Goal: Information Seeking & Learning: Learn about a topic

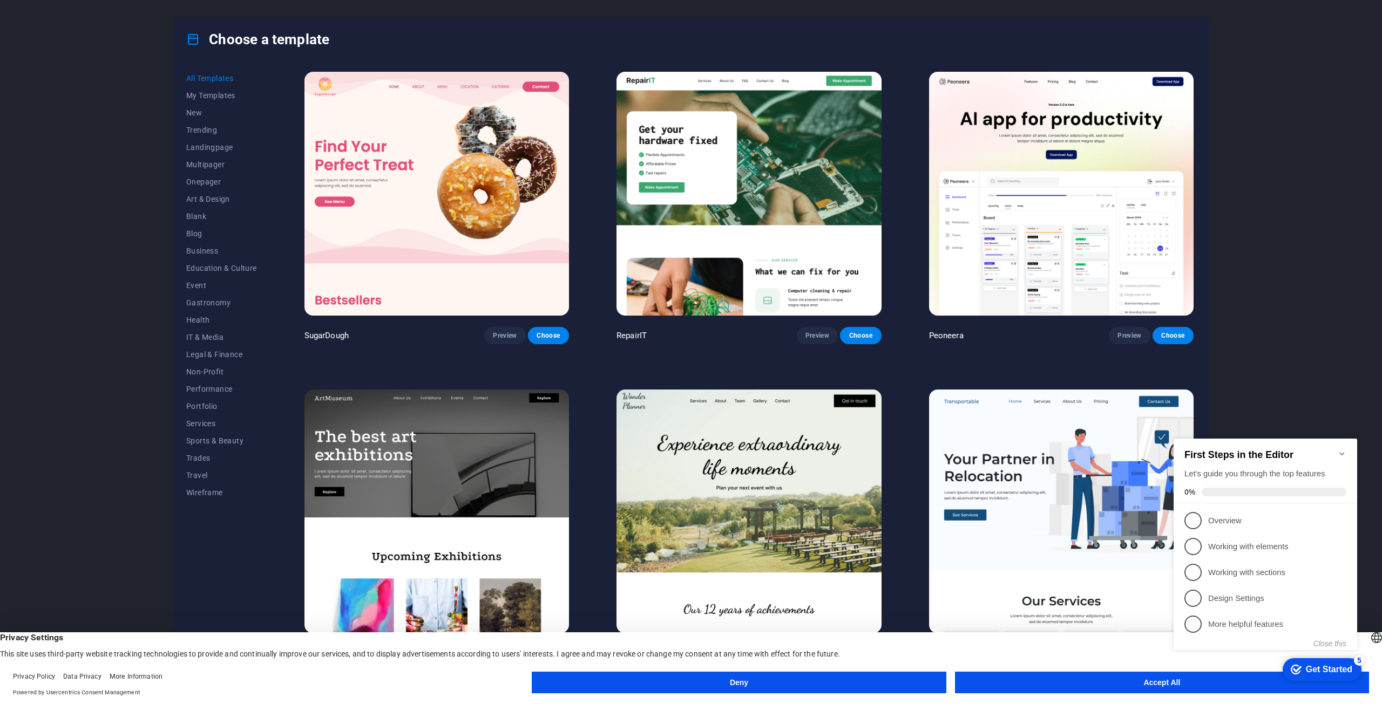
click at [1339, 450] on icon "Minimize checklist" at bounding box center [1342, 454] width 9 height 9
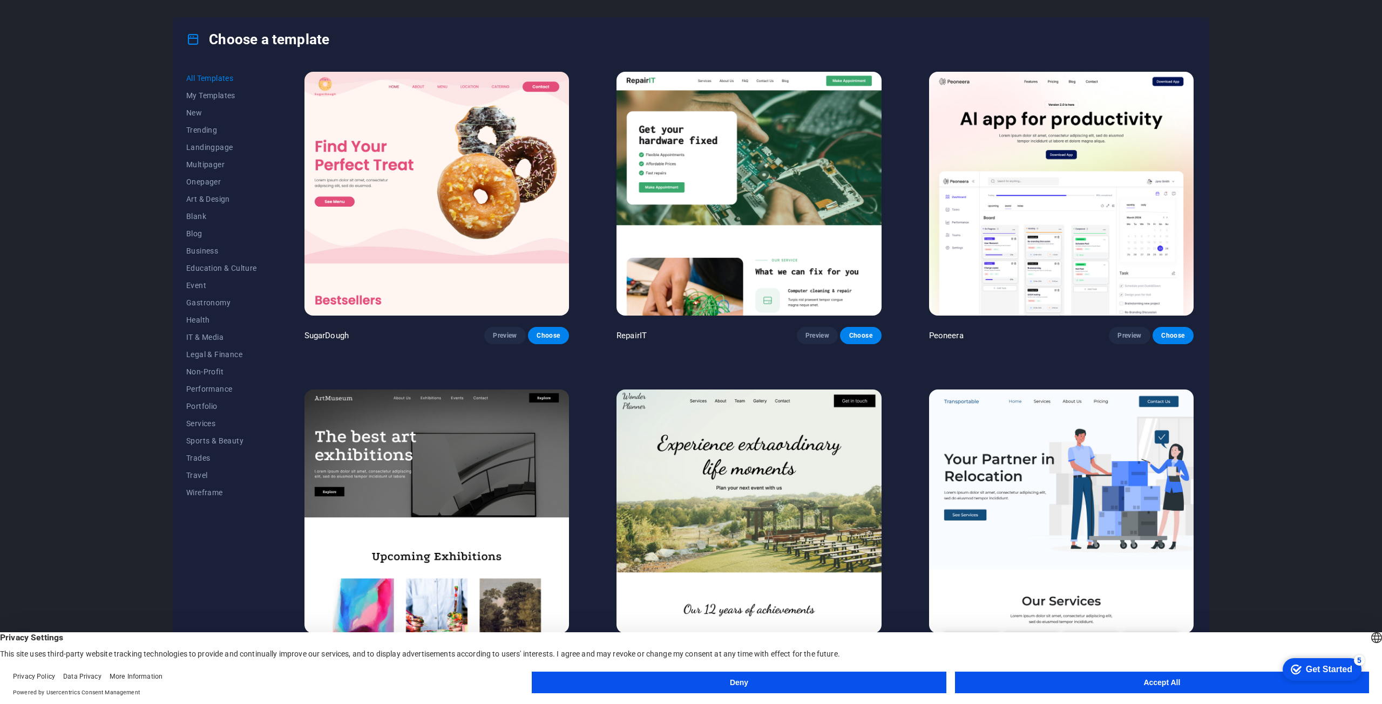
click at [1041, 681] on button "Accept All" at bounding box center [1162, 683] width 414 height 22
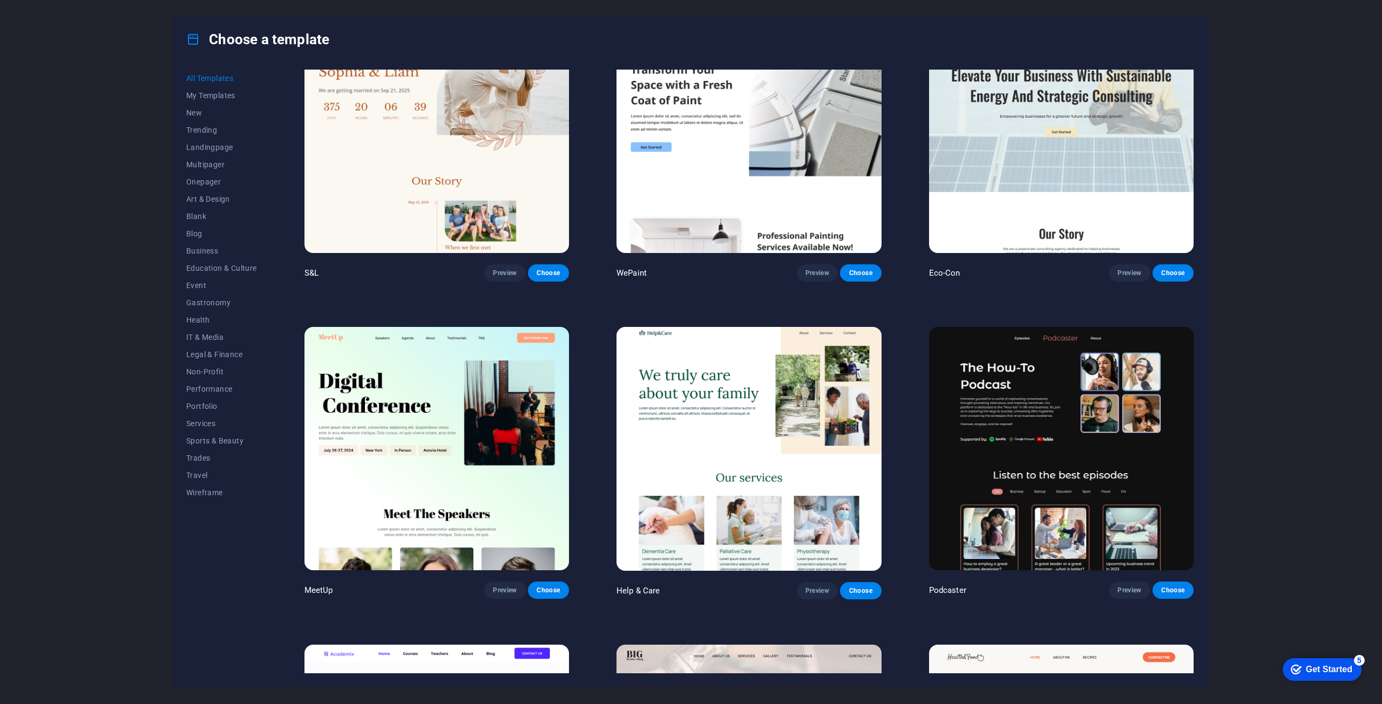
scroll to position [702, 0]
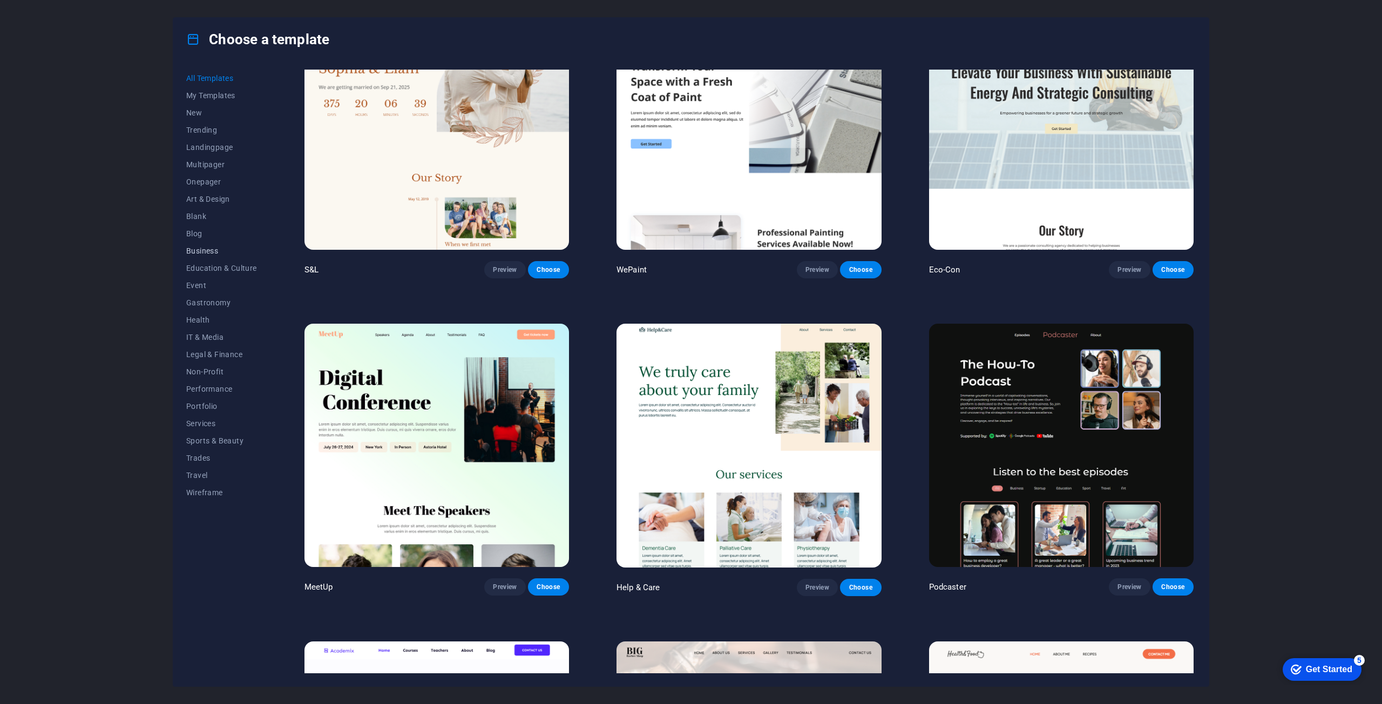
click at [202, 248] on span "Business" at bounding box center [221, 251] width 71 height 9
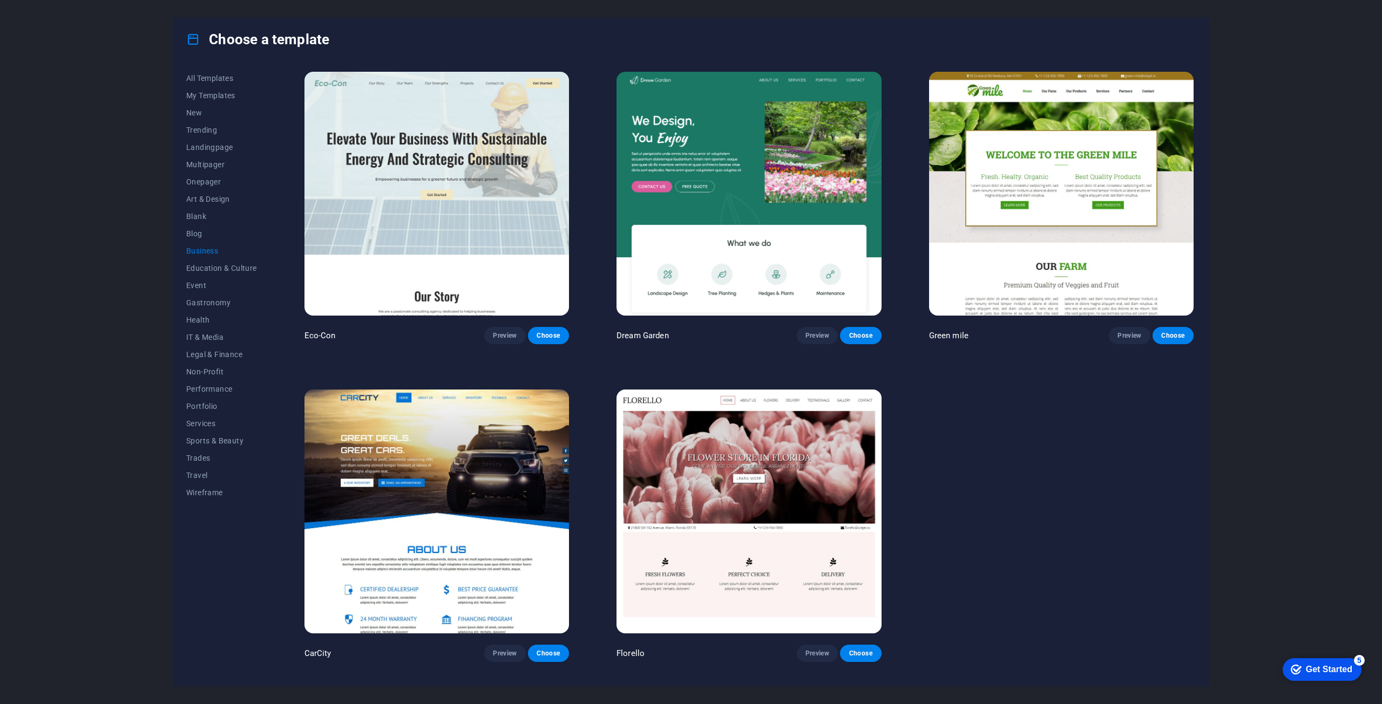
scroll to position [0, 0]
click at [199, 181] on span "Onepager" at bounding box center [221, 182] width 71 height 9
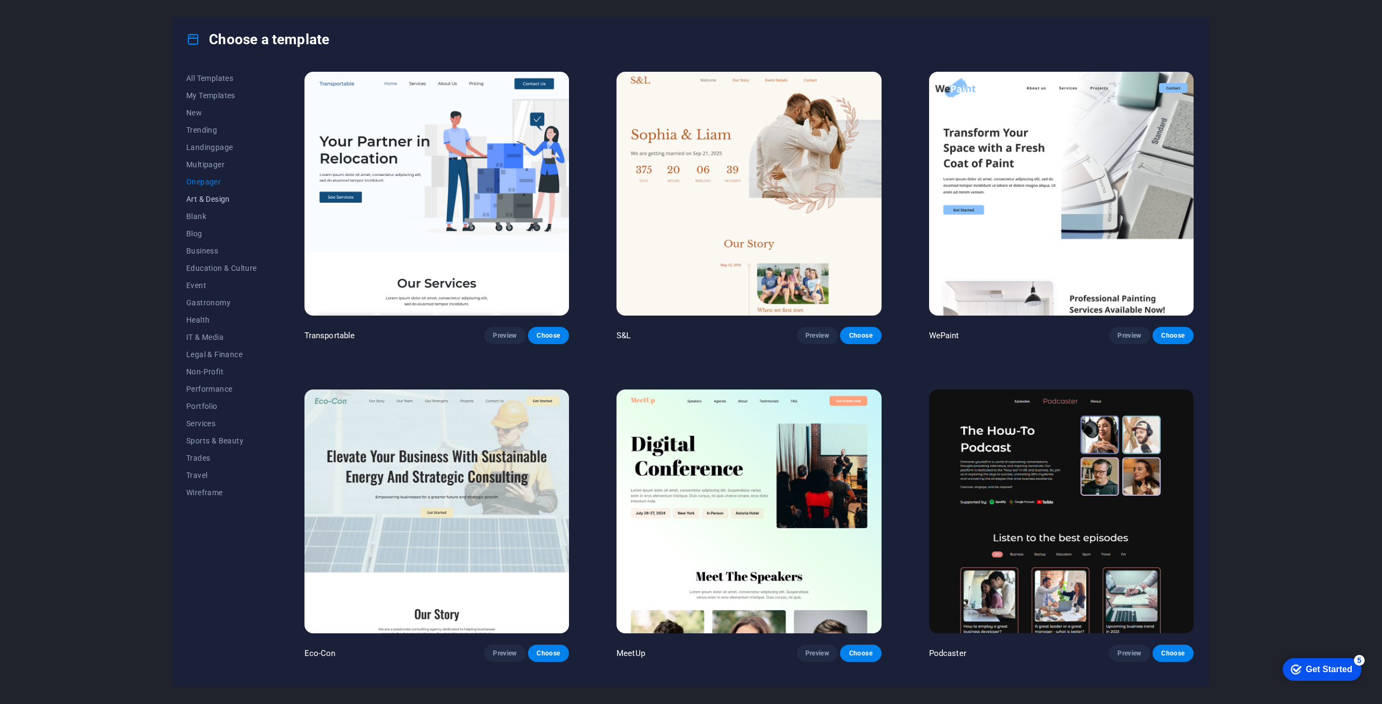
click at [201, 200] on span "Art & Design" at bounding box center [221, 199] width 71 height 9
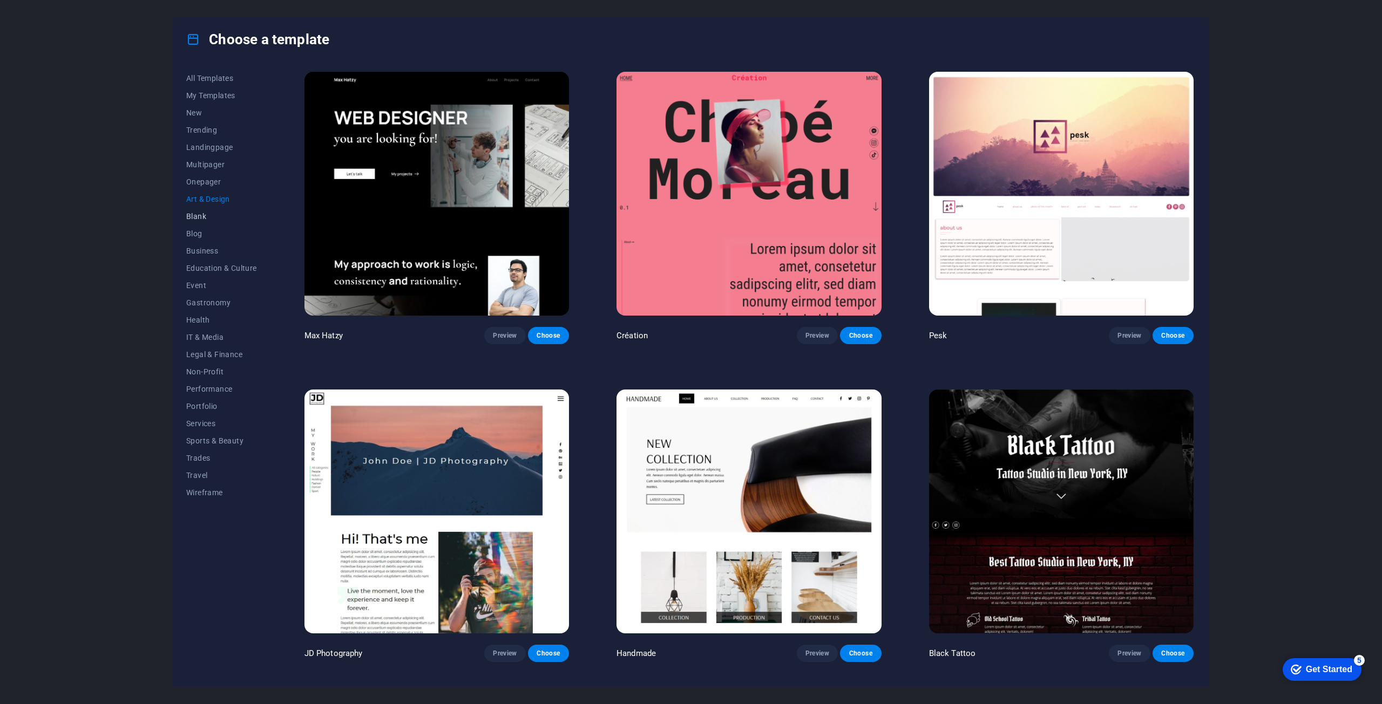
click at [203, 218] on span "Blank" at bounding box center [221, 216] width 71 height 9
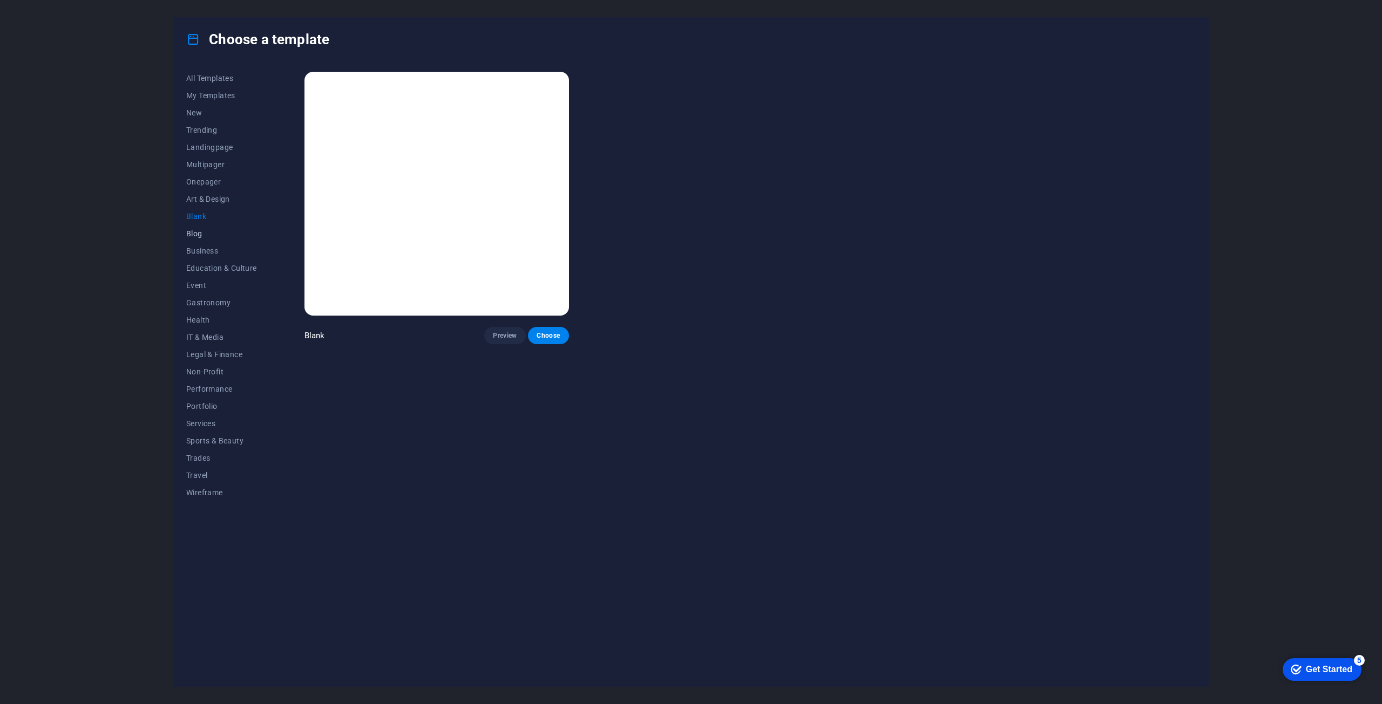
click at [204, 237] on span "Blog" at bounding box center [221, 233] width 71 height 9
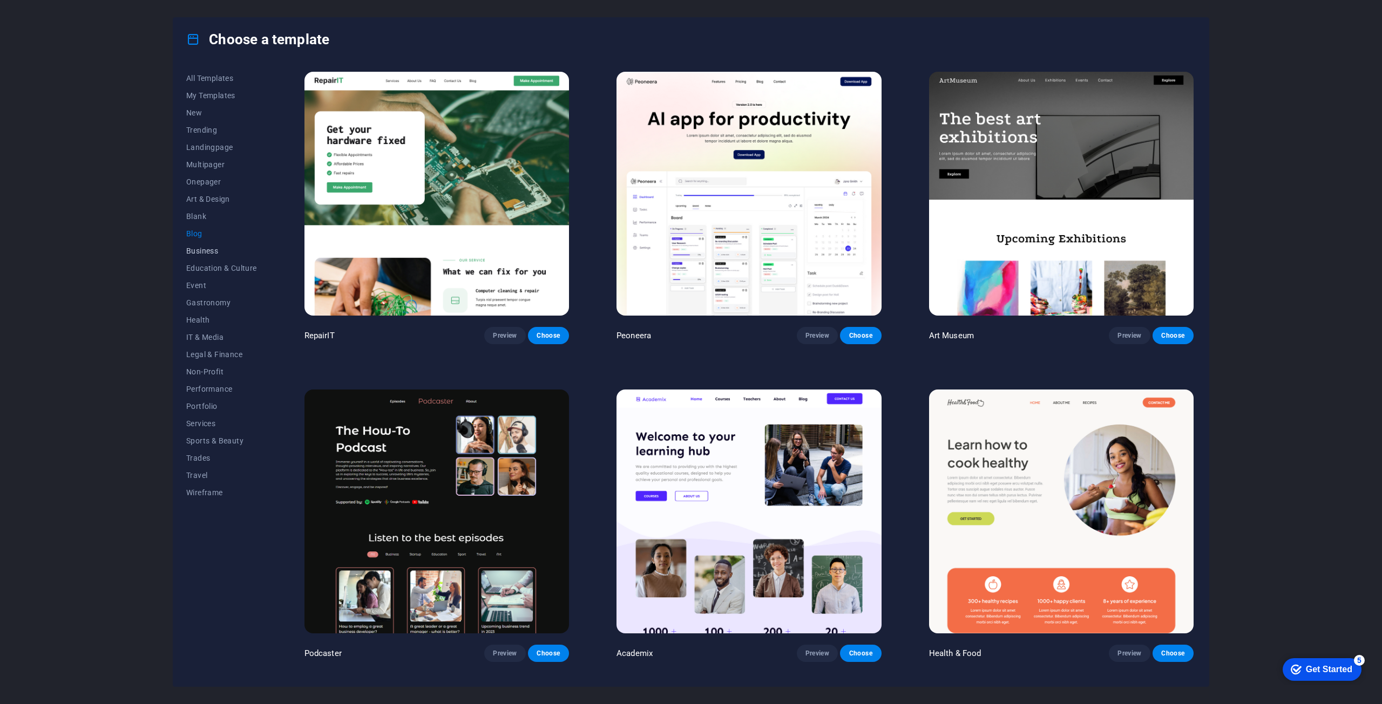
click at [215, 250] on span "Business" at bounding box center [221, 251] width 71 height 9
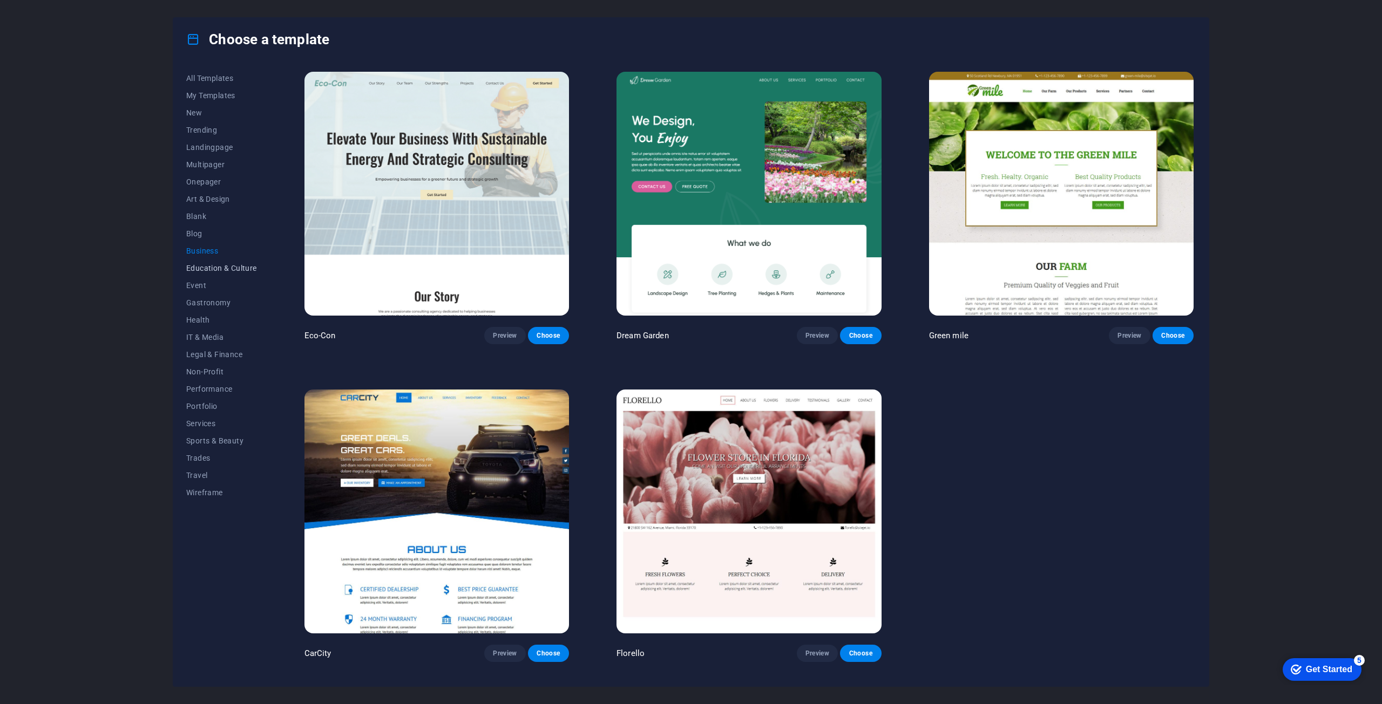
click at [216, 271] on span "Education & Culture" at bounding box center [221, 268] width 71 height 9
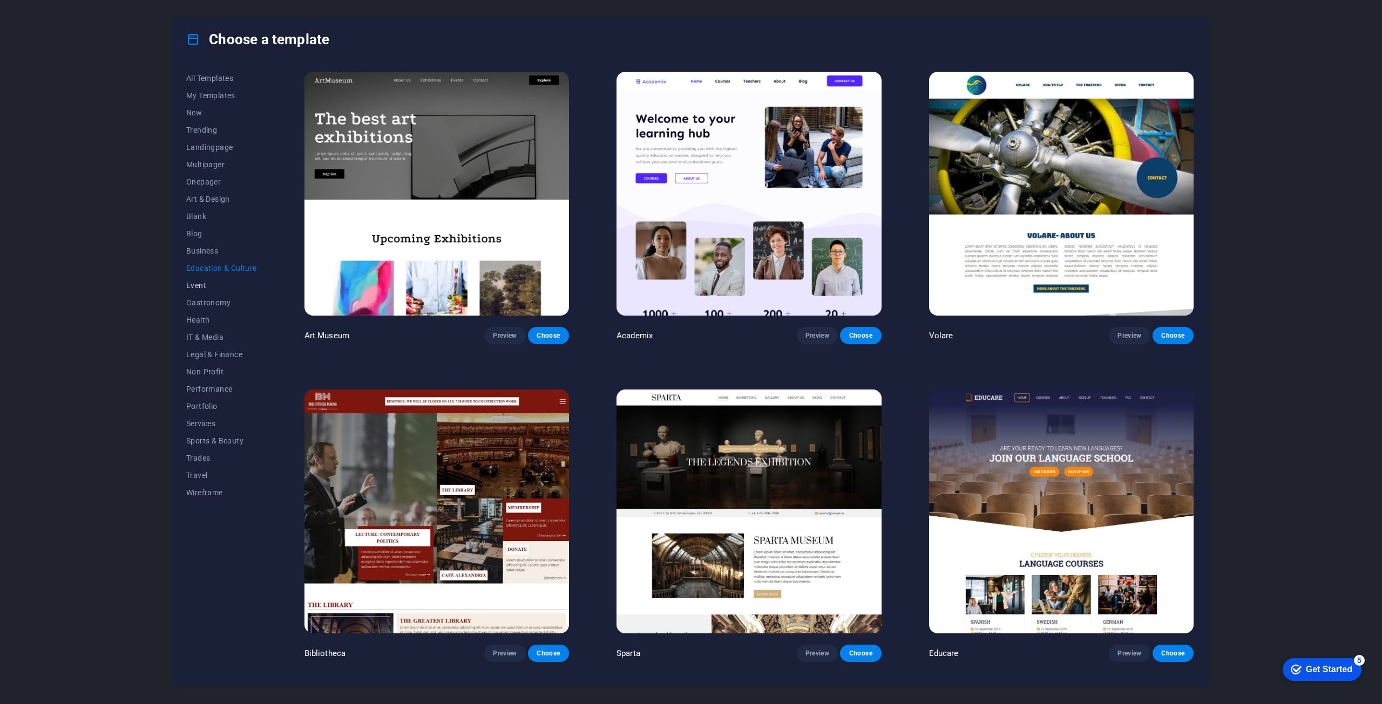
click at [199, 288] on span "Event" at bounding box center [221, 285] width 71 height 9
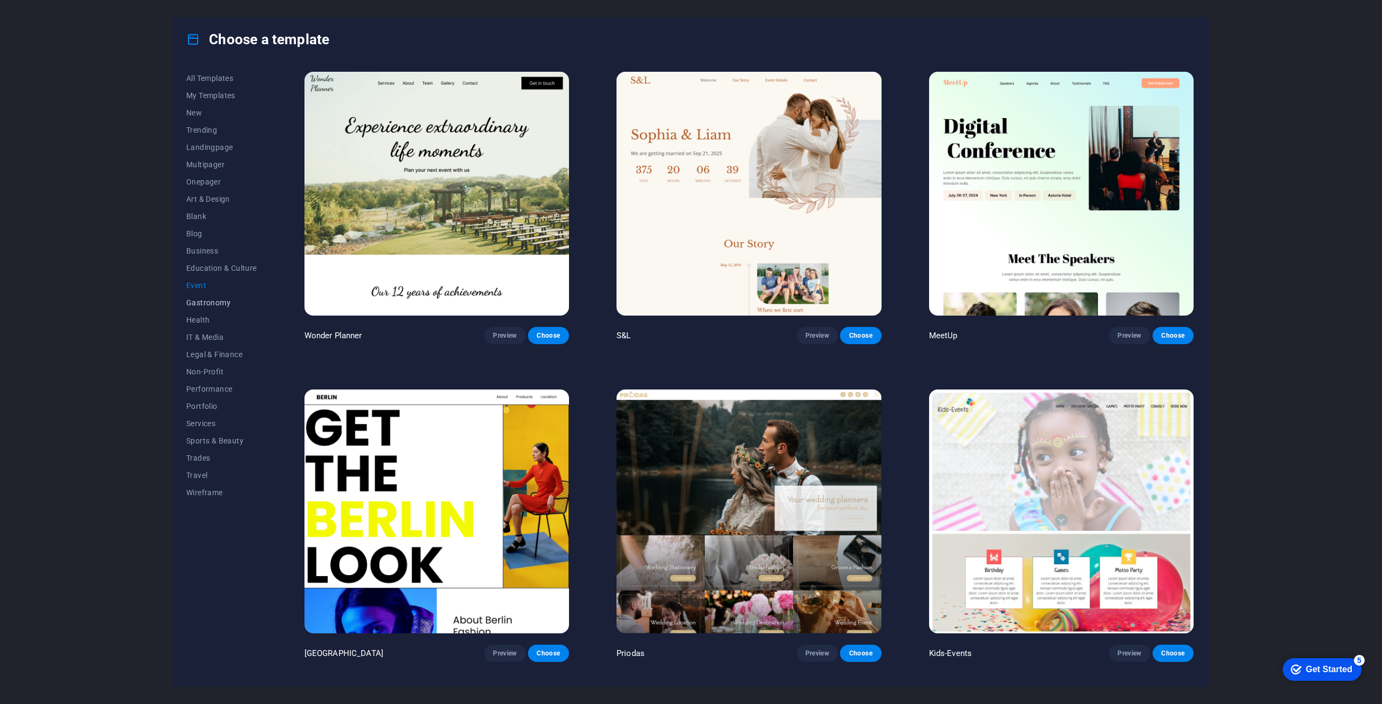
click at [200, 304] on span "Gastronomy" at bounding box center [221, 303] width 71 height 9
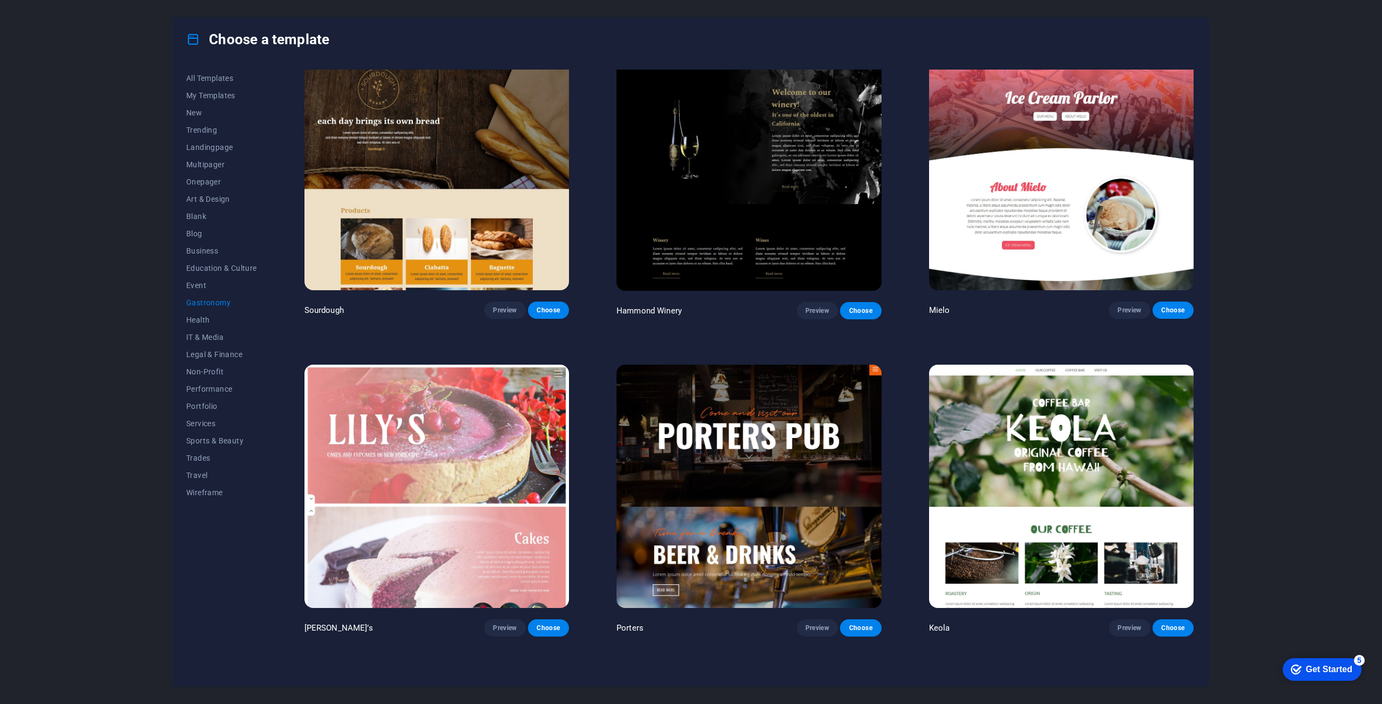
scroll to position [1253, 0]
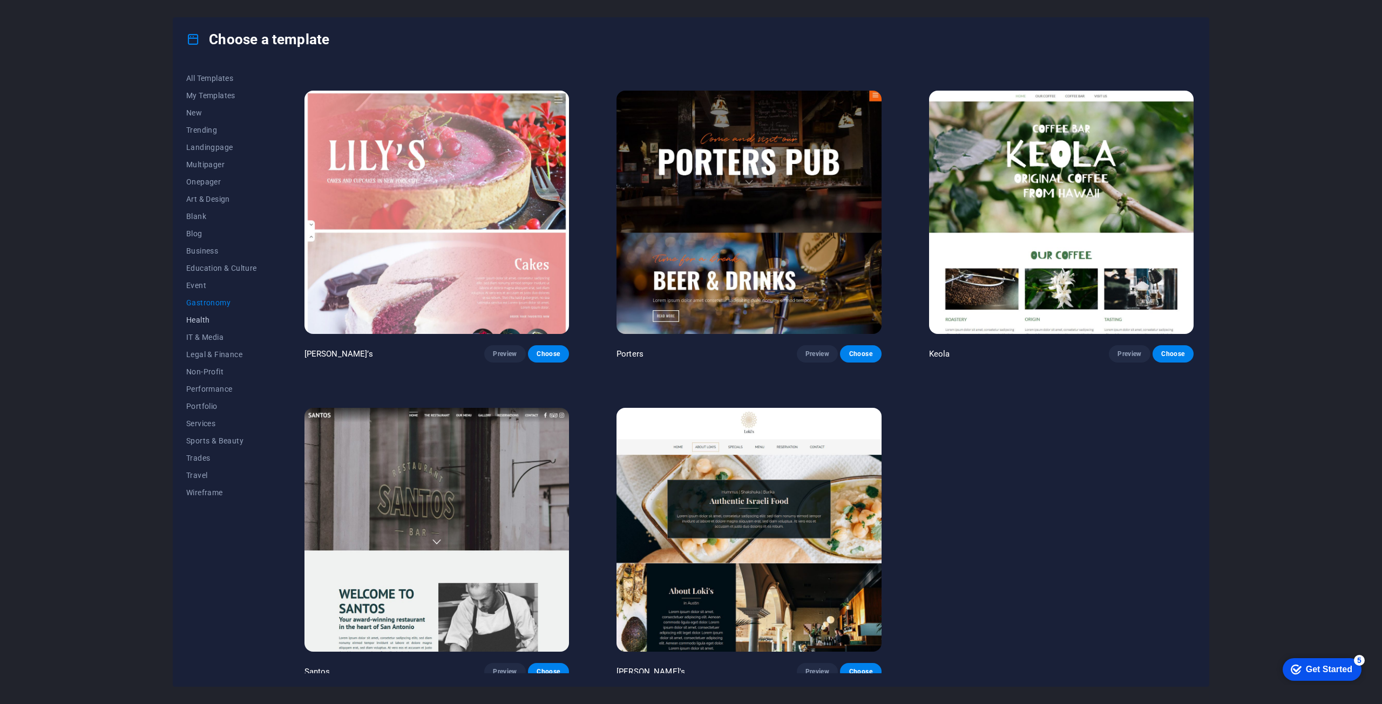
click at [207, 323] on span "Health" at bounding box center [221, 320] width 71 height 9
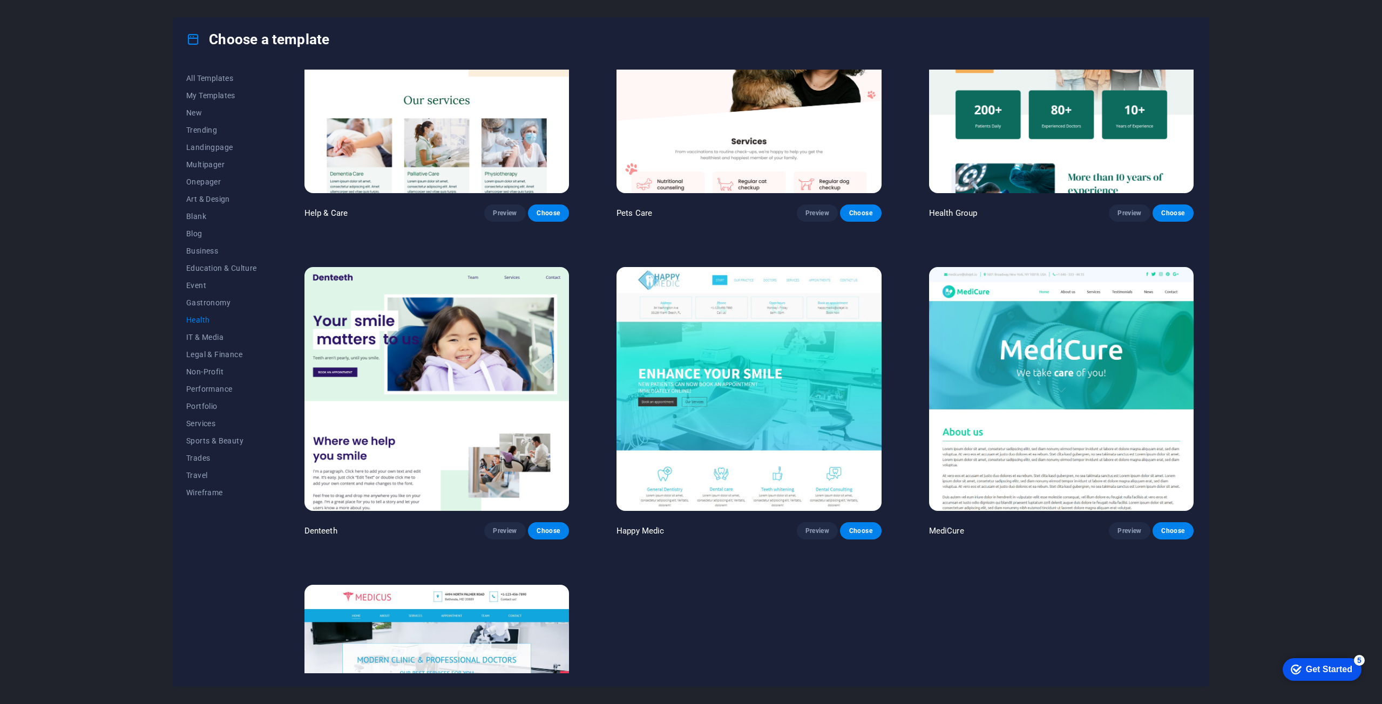
scroll to position [303, 0]
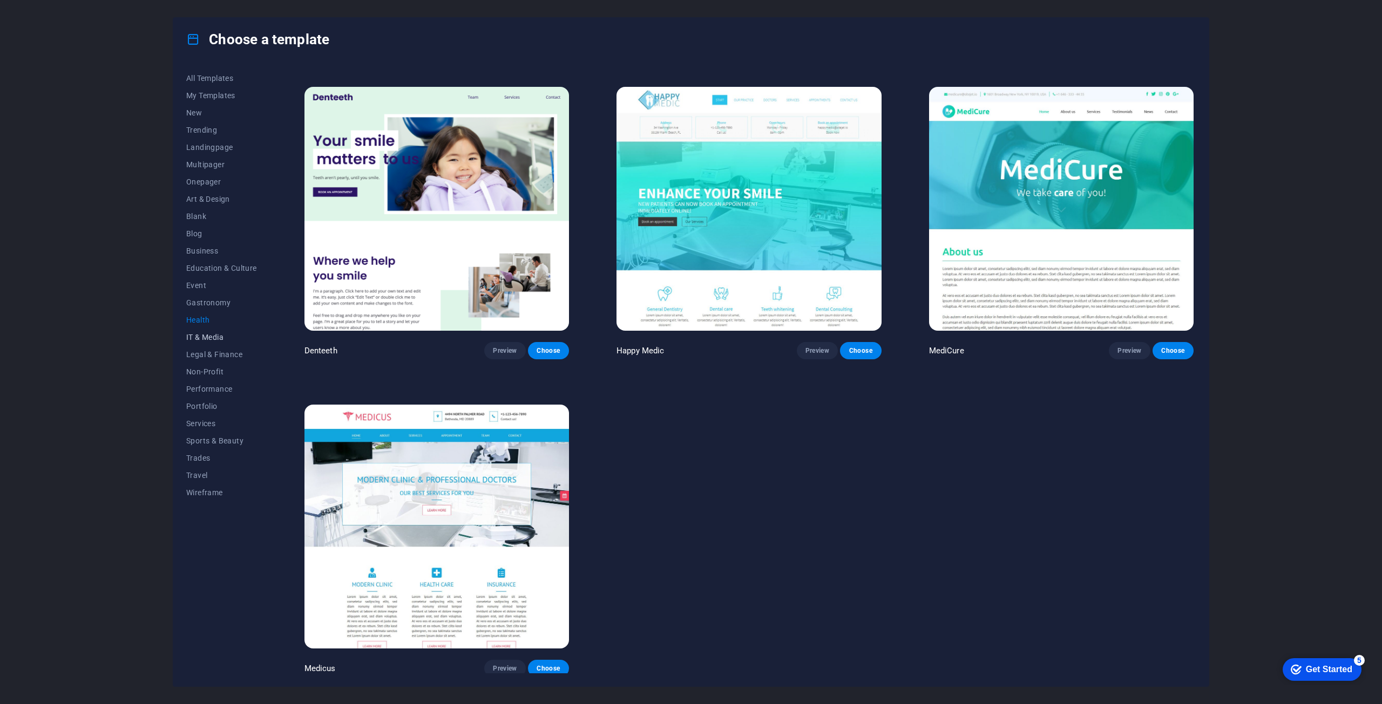
click at [215, 338] on span "IT & Media" at bounding box center [221, 337] width 71 height 9
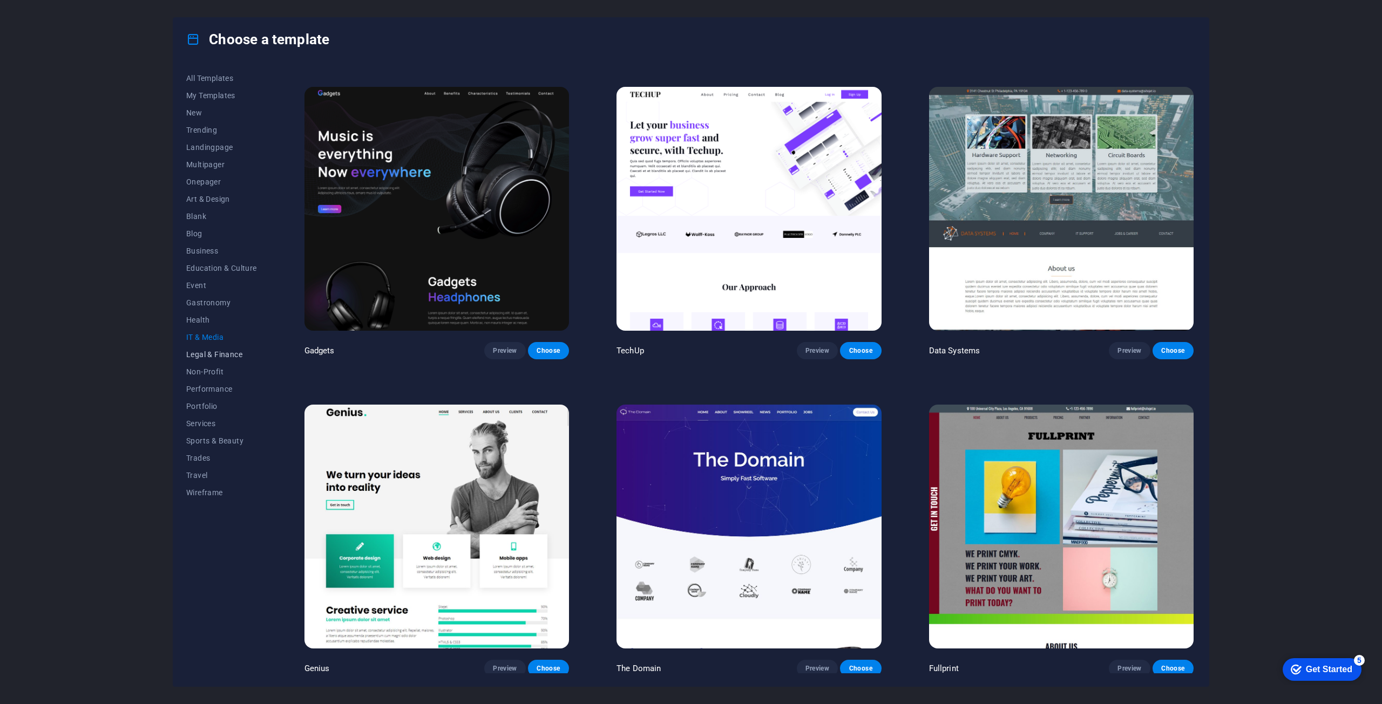
scroll to position [0, 0]
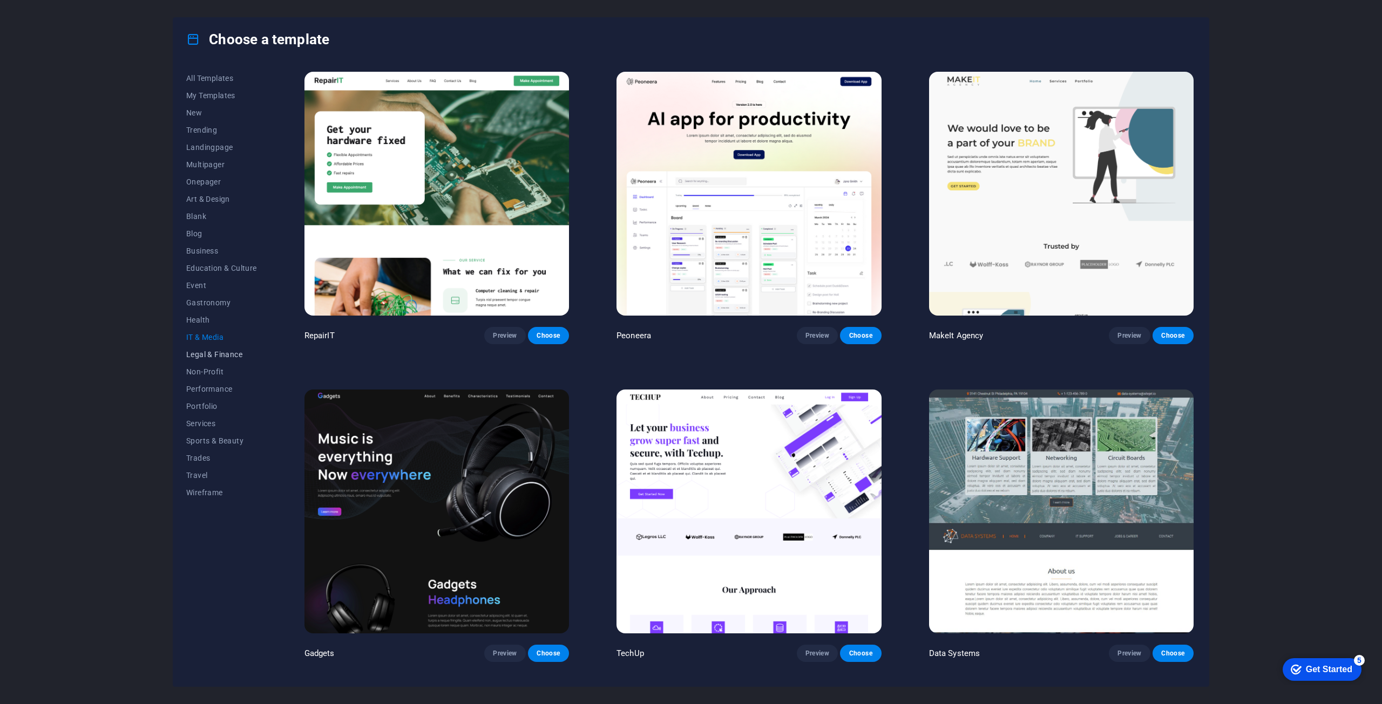
click at [212, 354] on span "Legal & Finance" at bounding box center [221, 354] width 71 height 9
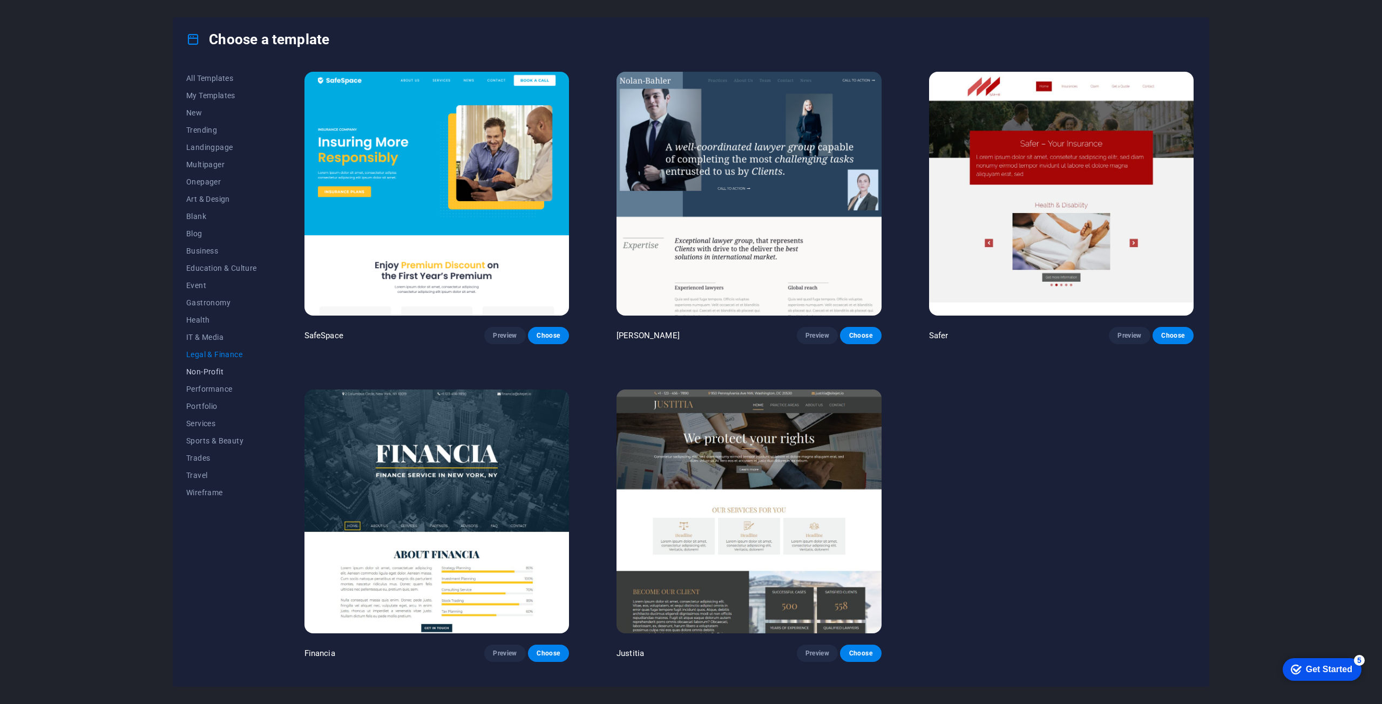
click at [212, 374] on span "Non-Profit" at bounding box center [221, 372] width 71 height 9
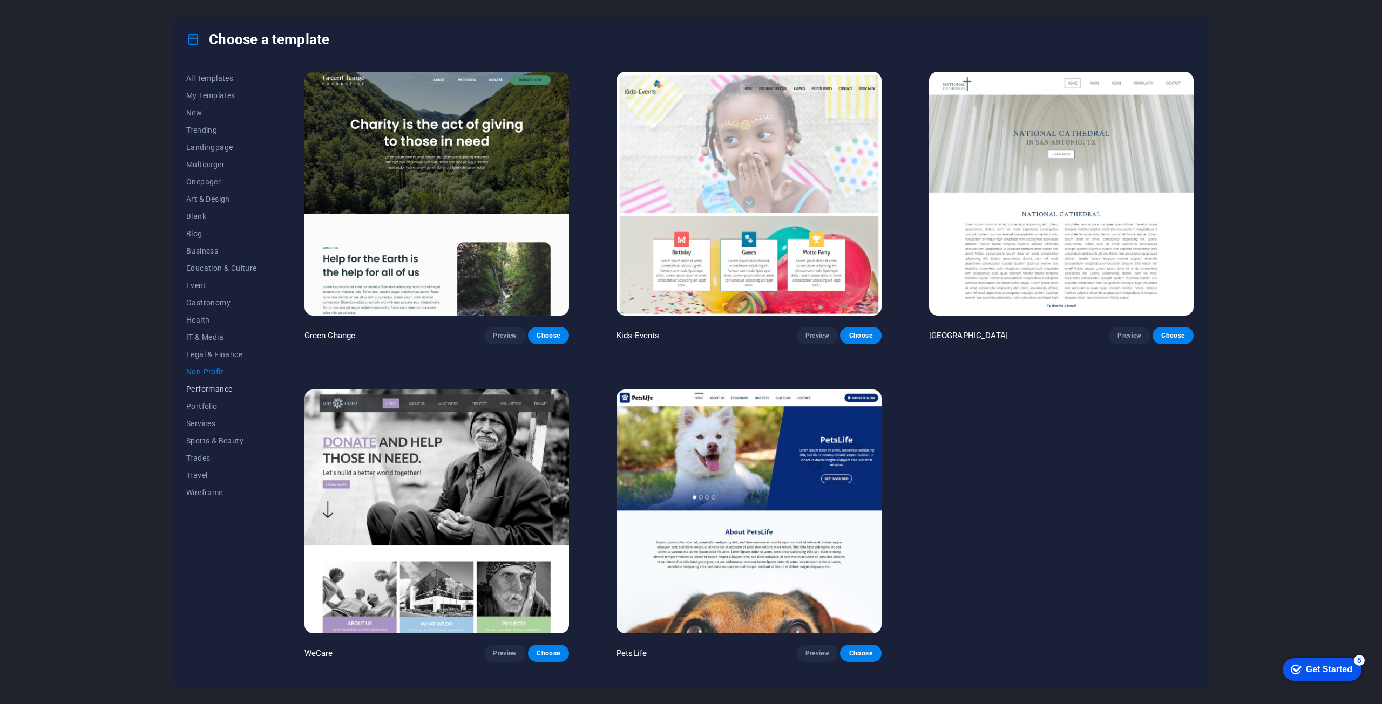
click at [212, 387] on span "Performance" at bounding box center [221, 389] width 71 height 9
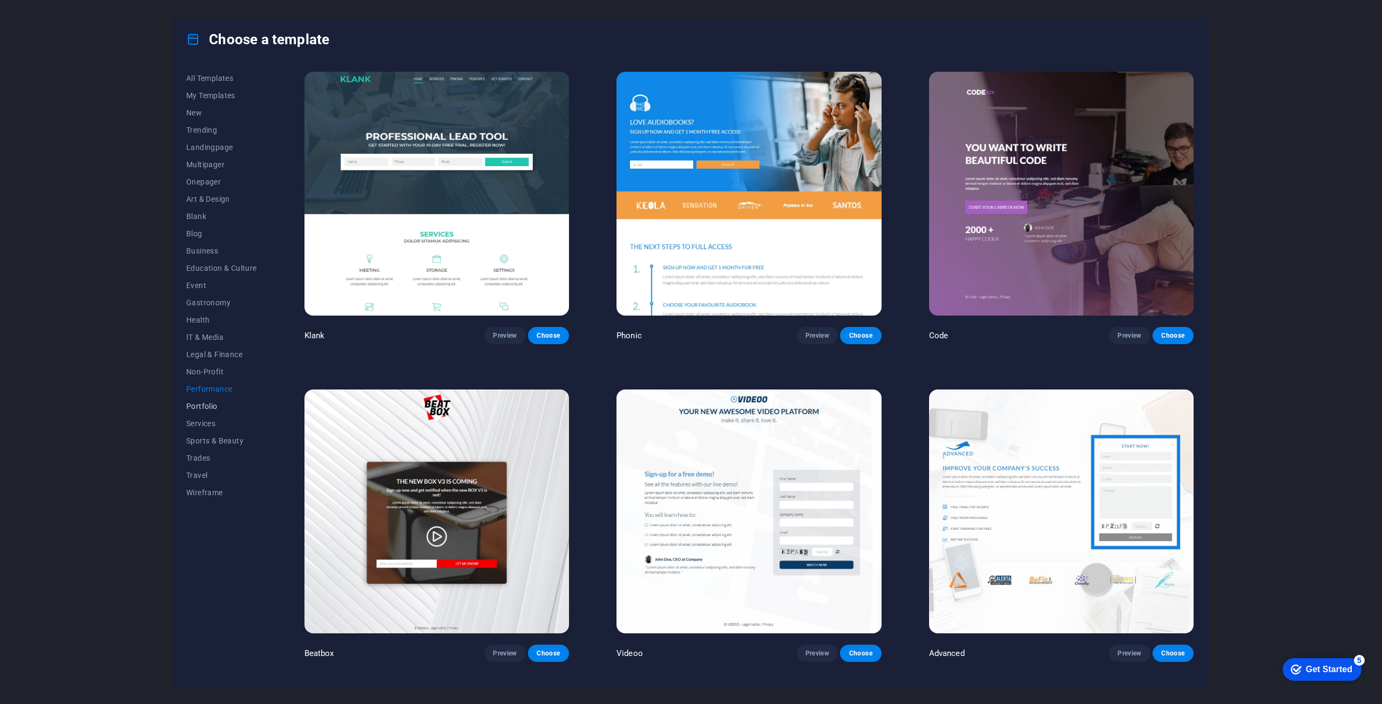
click at [208, 408] on span "Portfolio" at bounding box center [221, 406] width 71 height 9
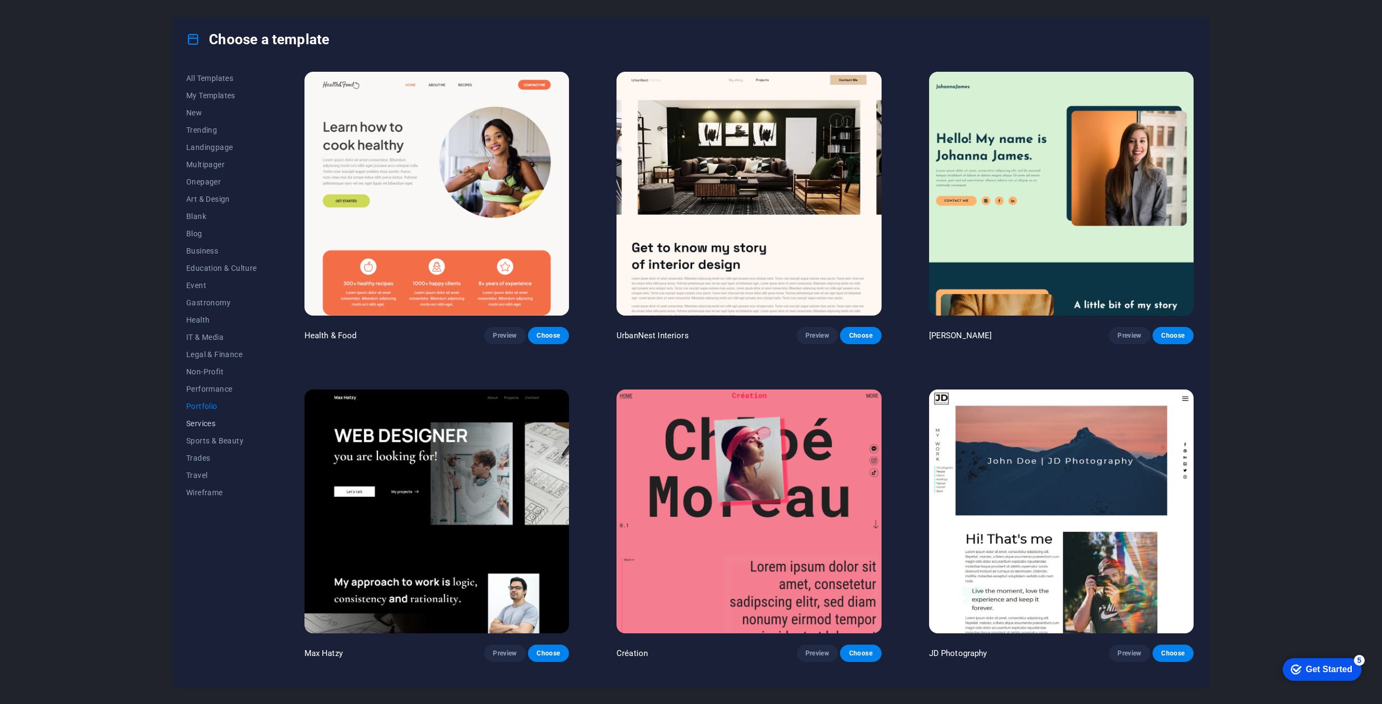
click at [205, 429] on button "Services" at bounding box center [221, 423] width 71 height 17
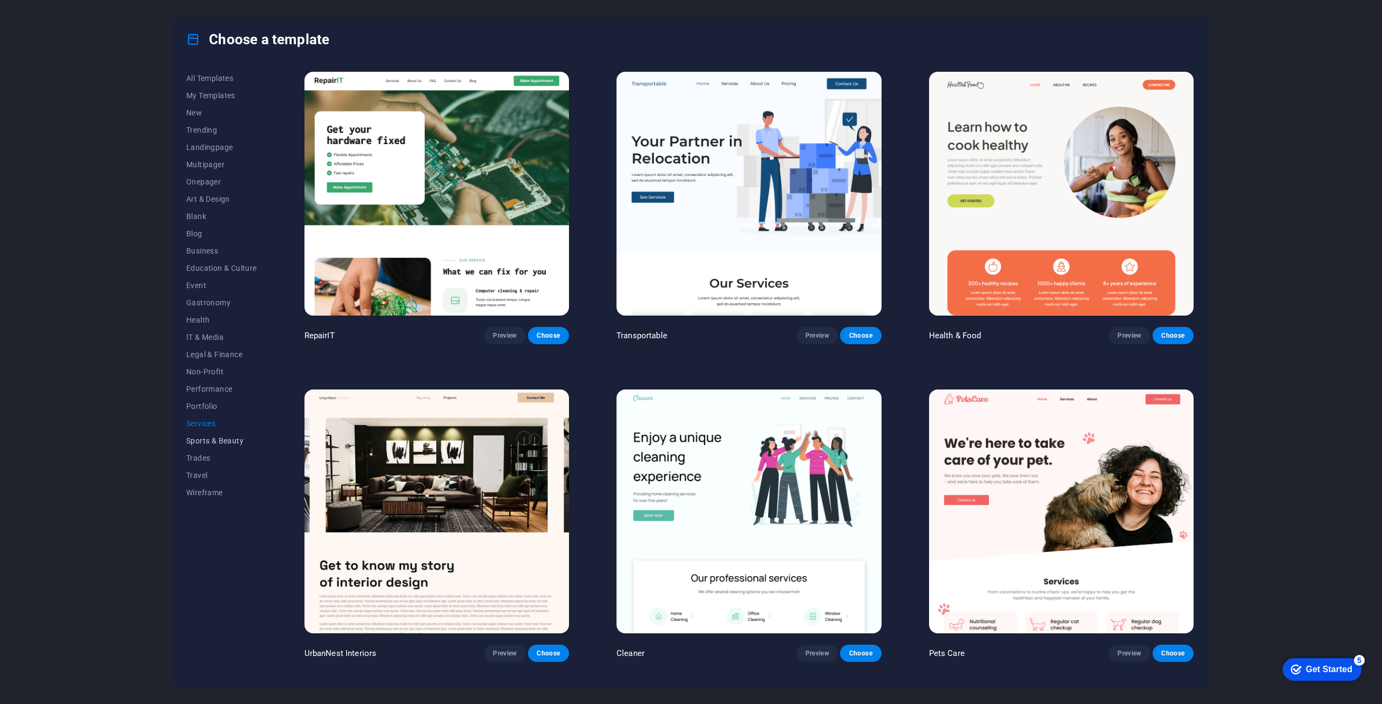
click at [197, 441] on span "Sports & Beauty" at bounding box center [221, 441] width 71 height 9
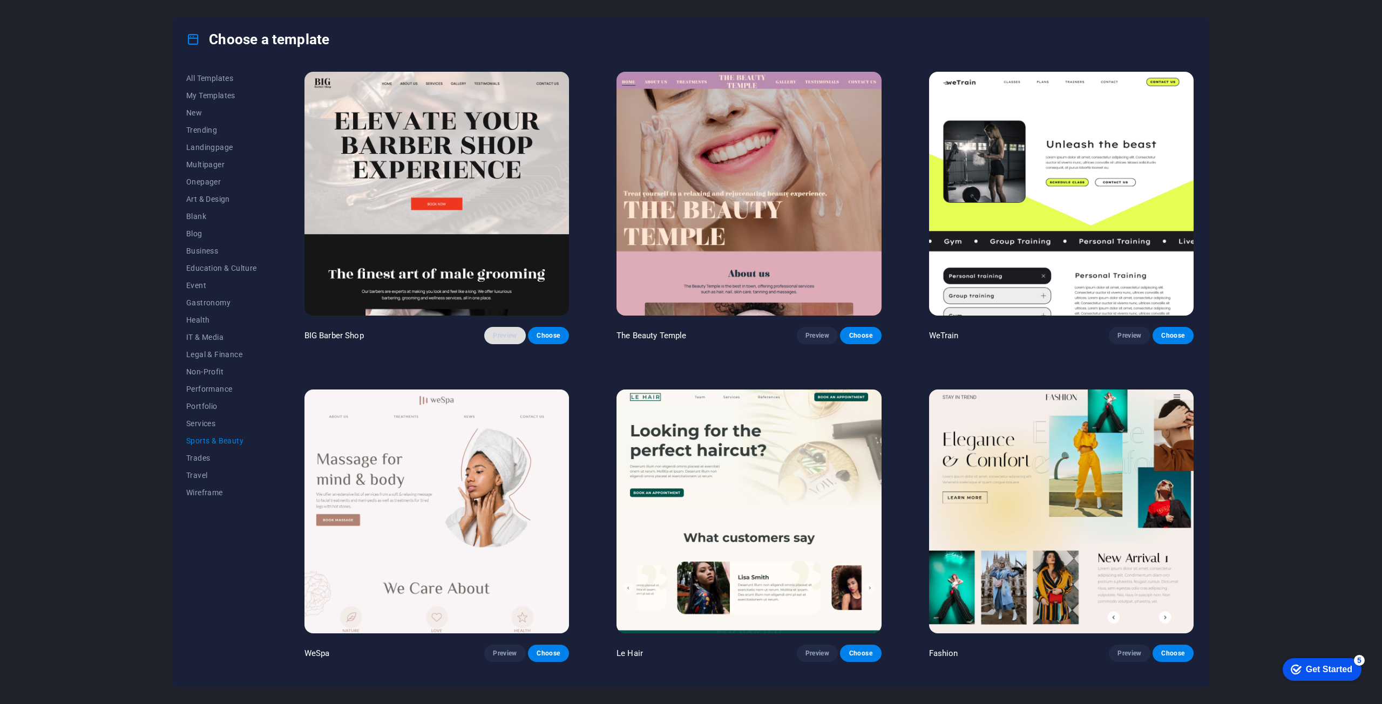
click at [504, 335] on span "Preview" at bounding box center [505, 335] width 24 height 9
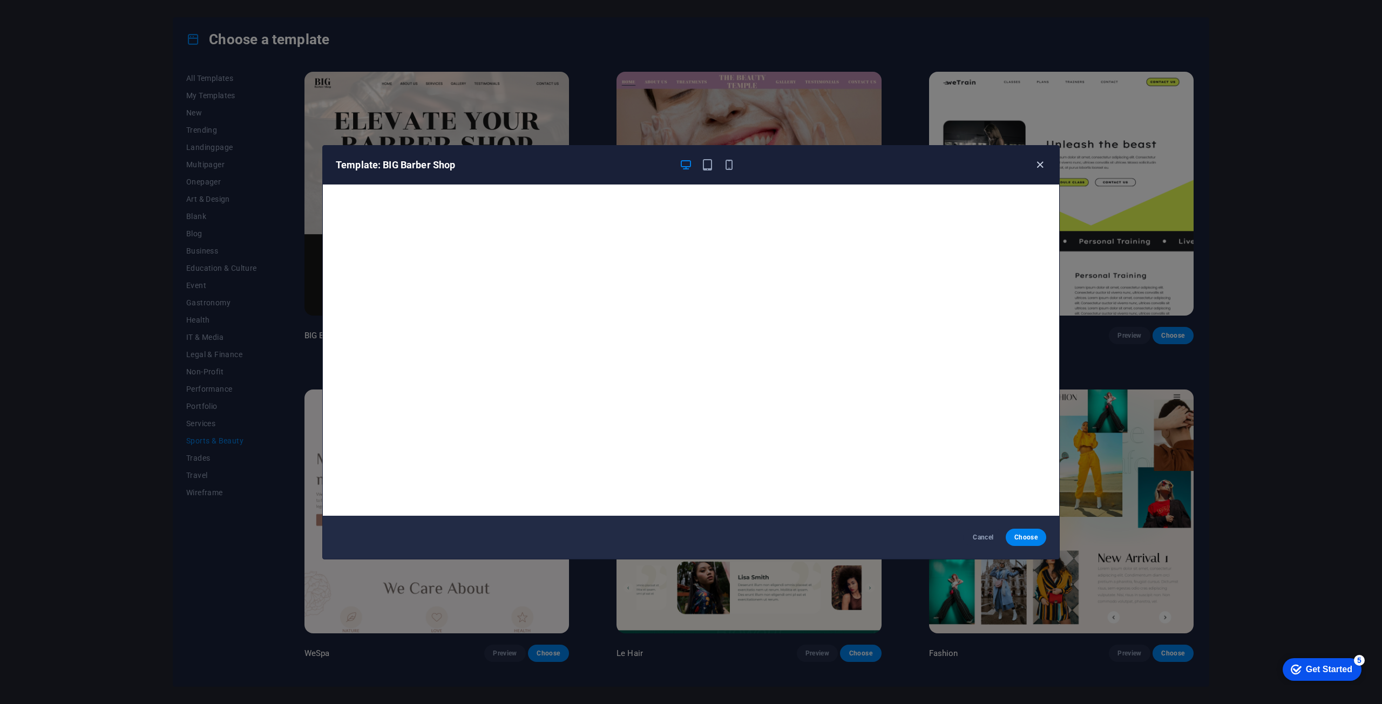
click at [1042, 166] on icon "button" at bounding box center [1040, 165] width 12 height 12
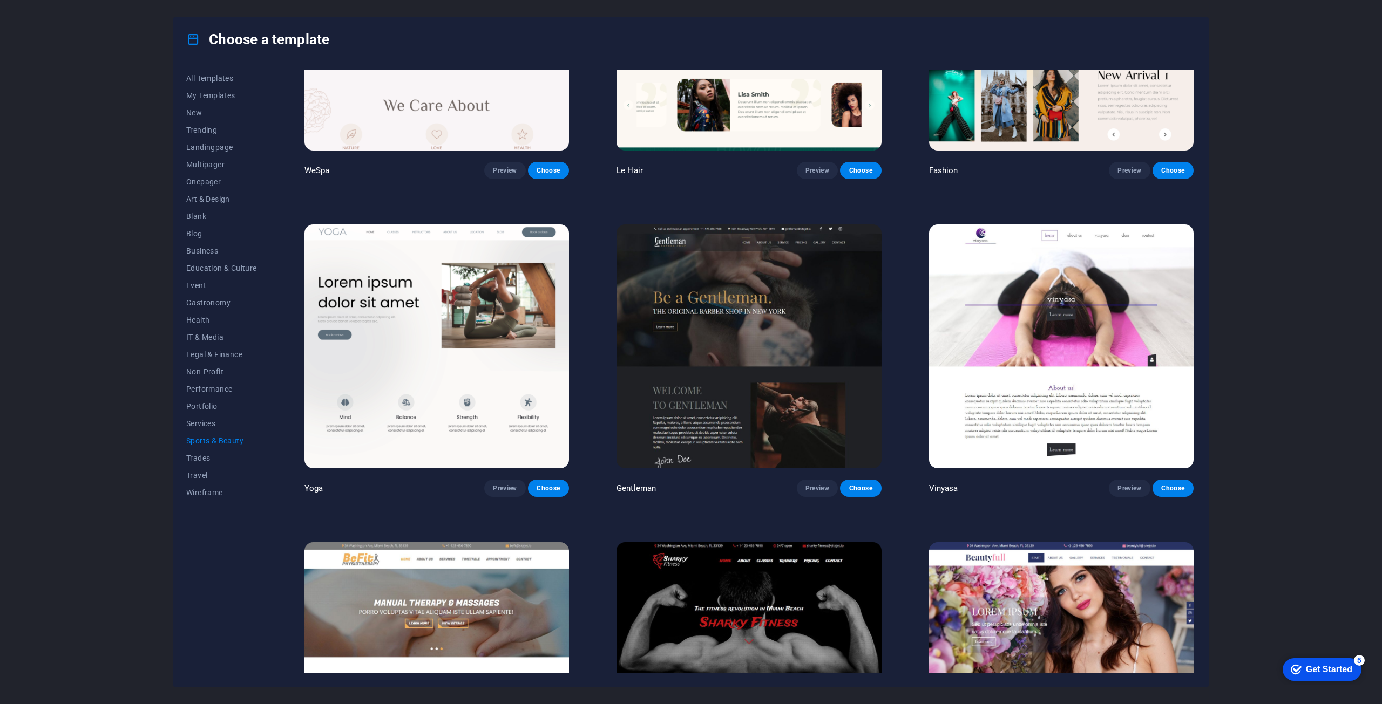
scroll to position [486, 0]
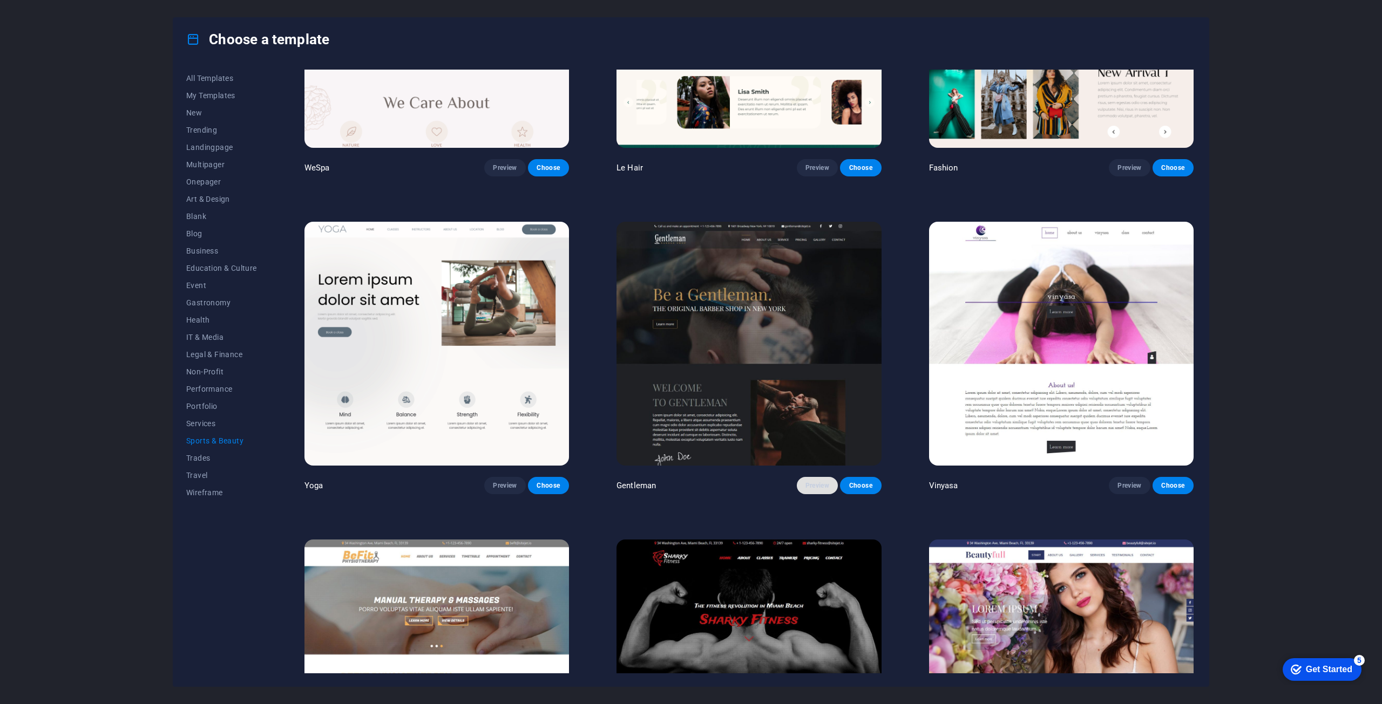
click at [812, 483] on span "Preview" at bounding box center [817, 486] width 24 height 9
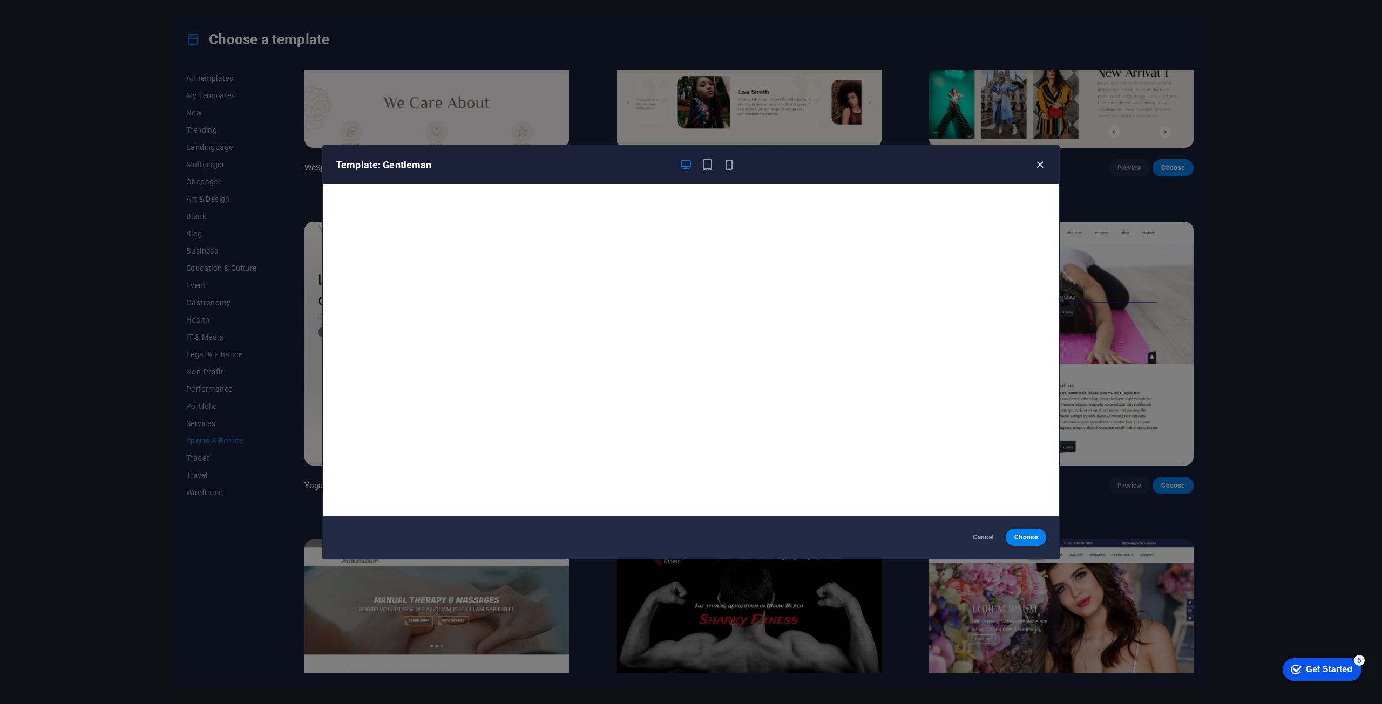
click at [1039, 160] on icon "button" at bounding box center [1040, 165] width 12 height 12
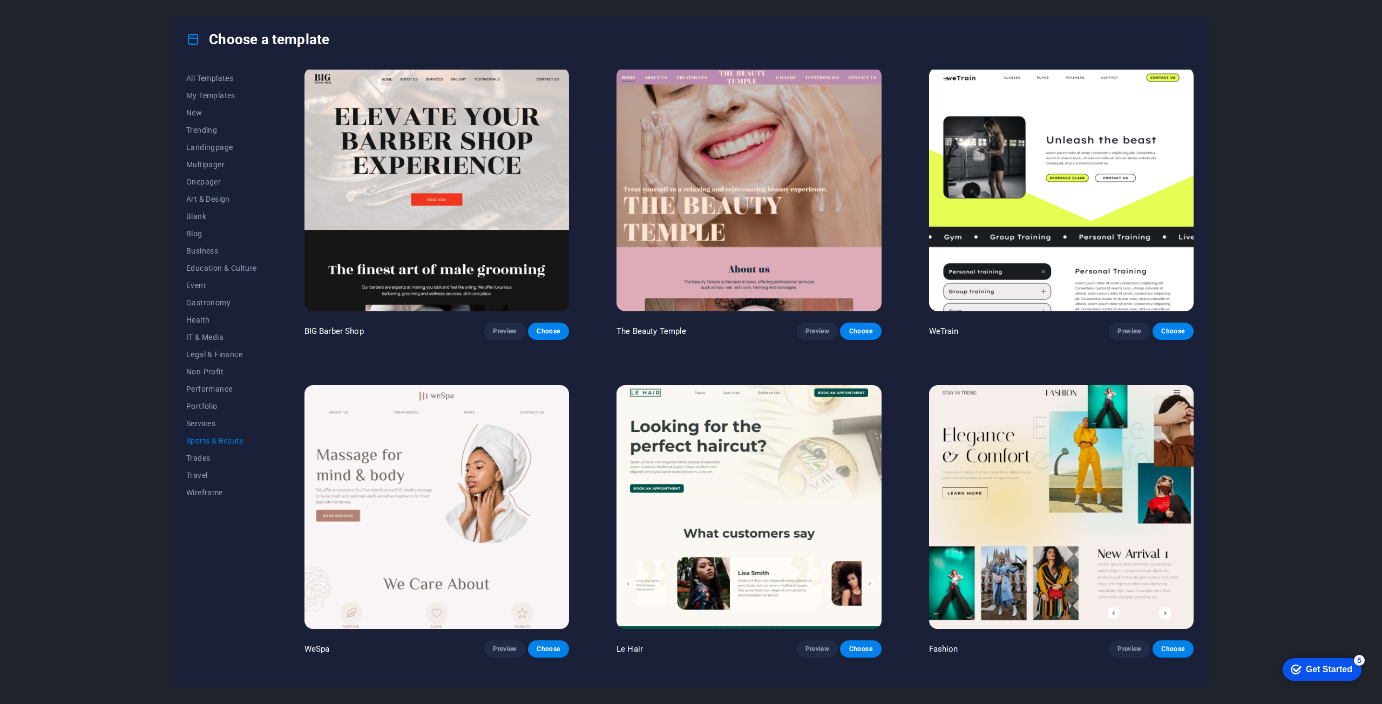
scroll to position [0, 0]
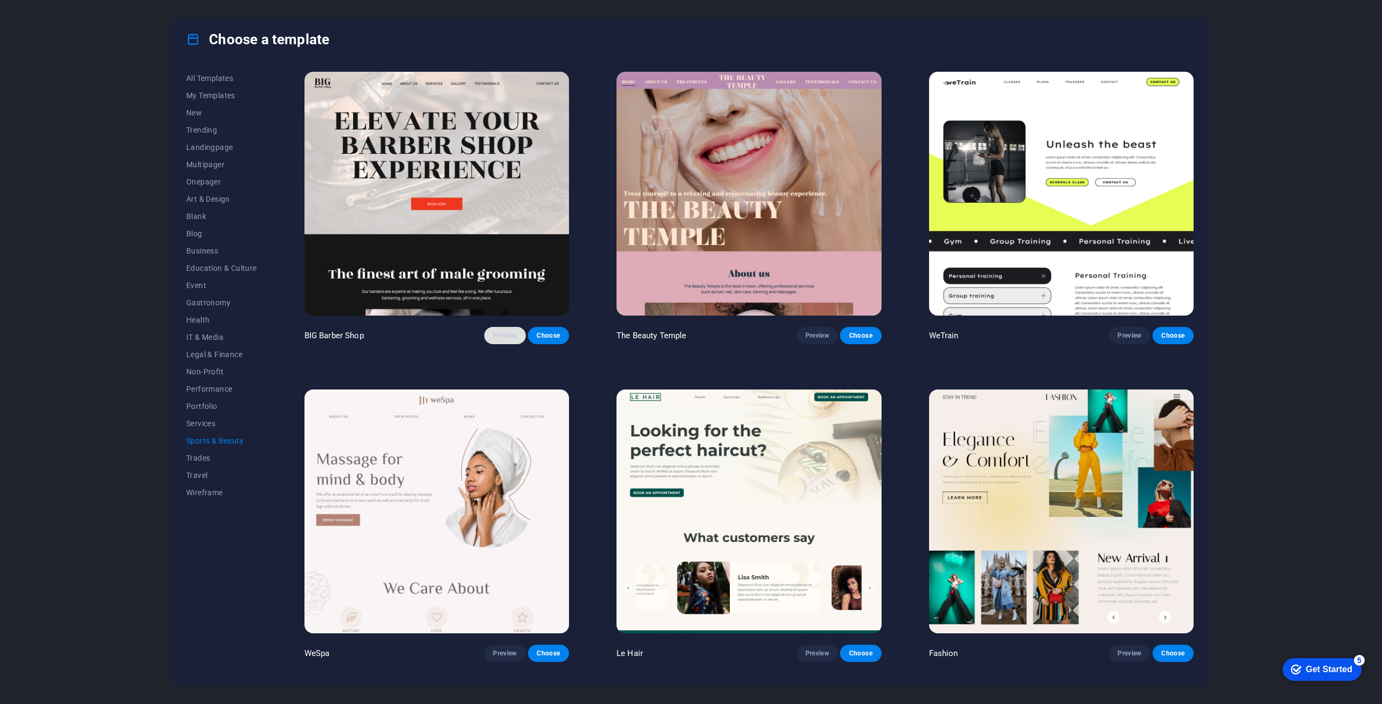
click at [491, 335] on button "Preview" at bounding box center [504, 335] width 41 height 17
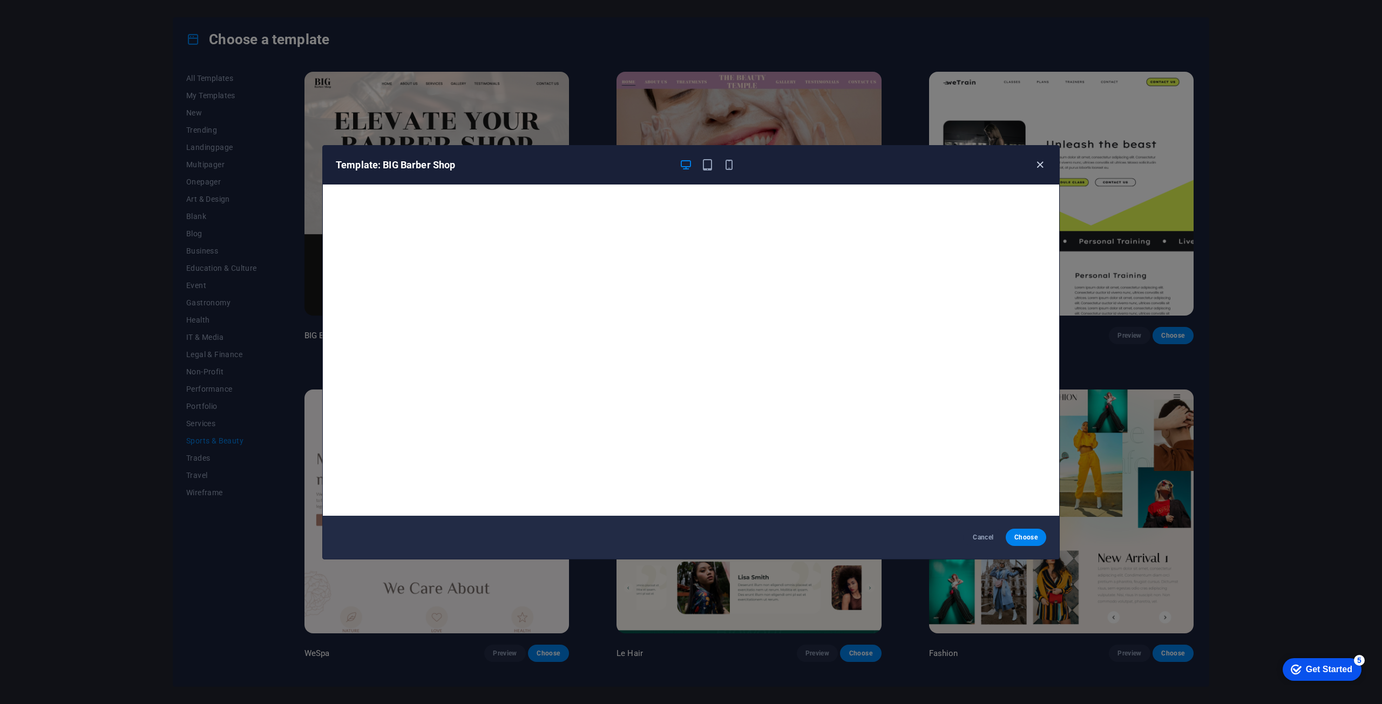
click at [1045, 170] on icon "button" at bounding box center [1040, 165] width 12 height 12
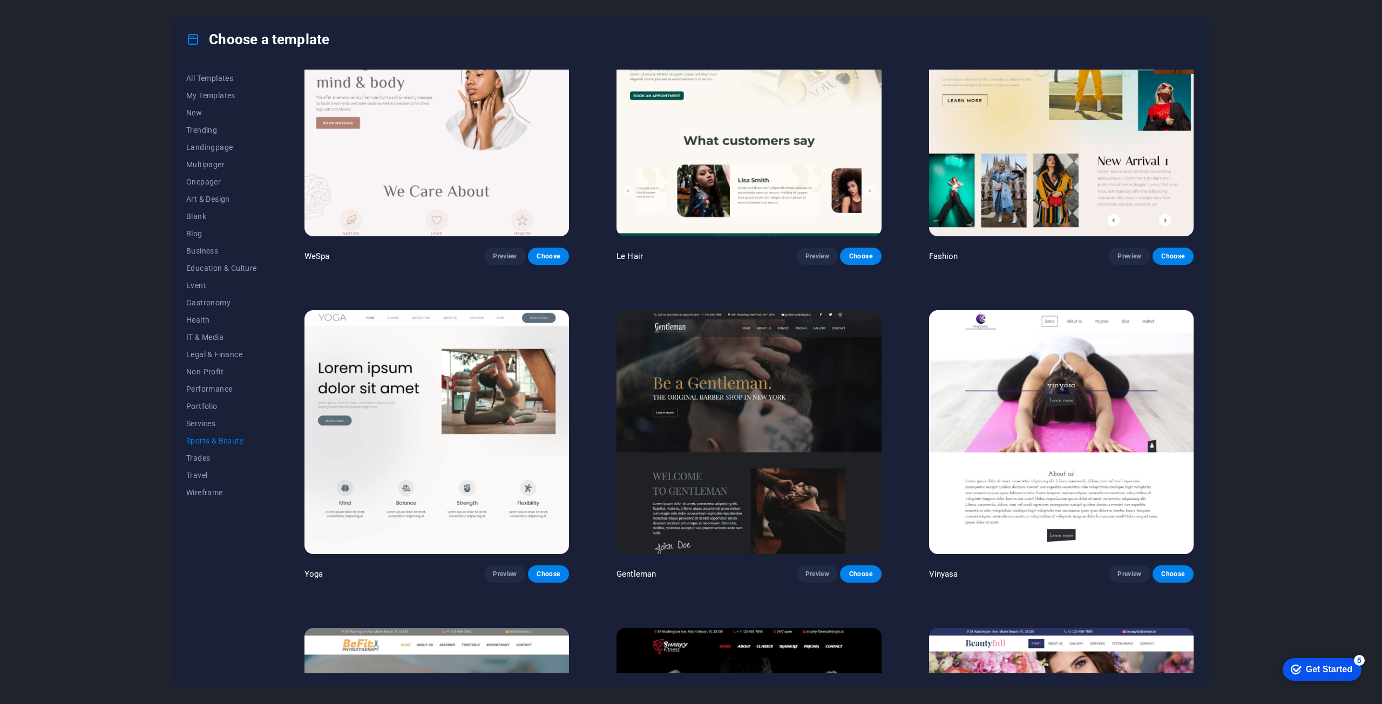
scroll to position [432, 0]
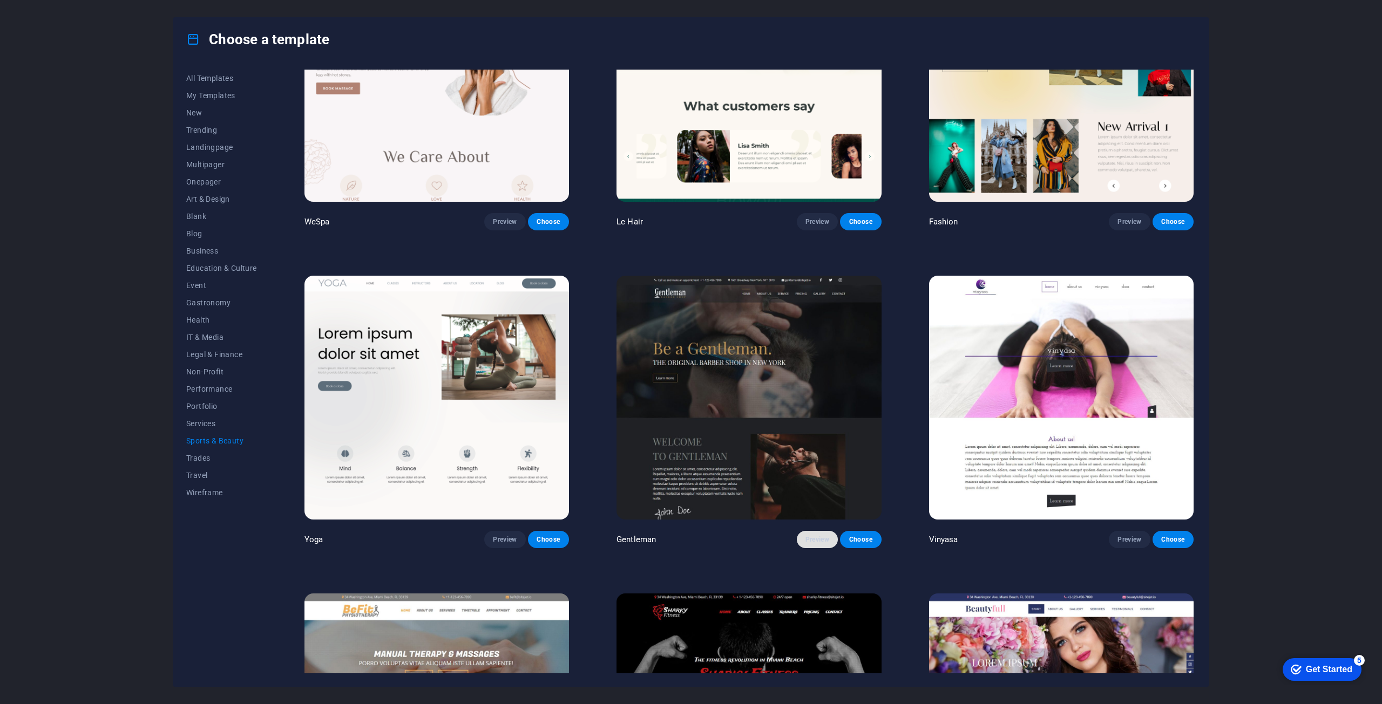
click at [816, 539] on span "Preview" at bounding box center [817, 540] width 24 height 9
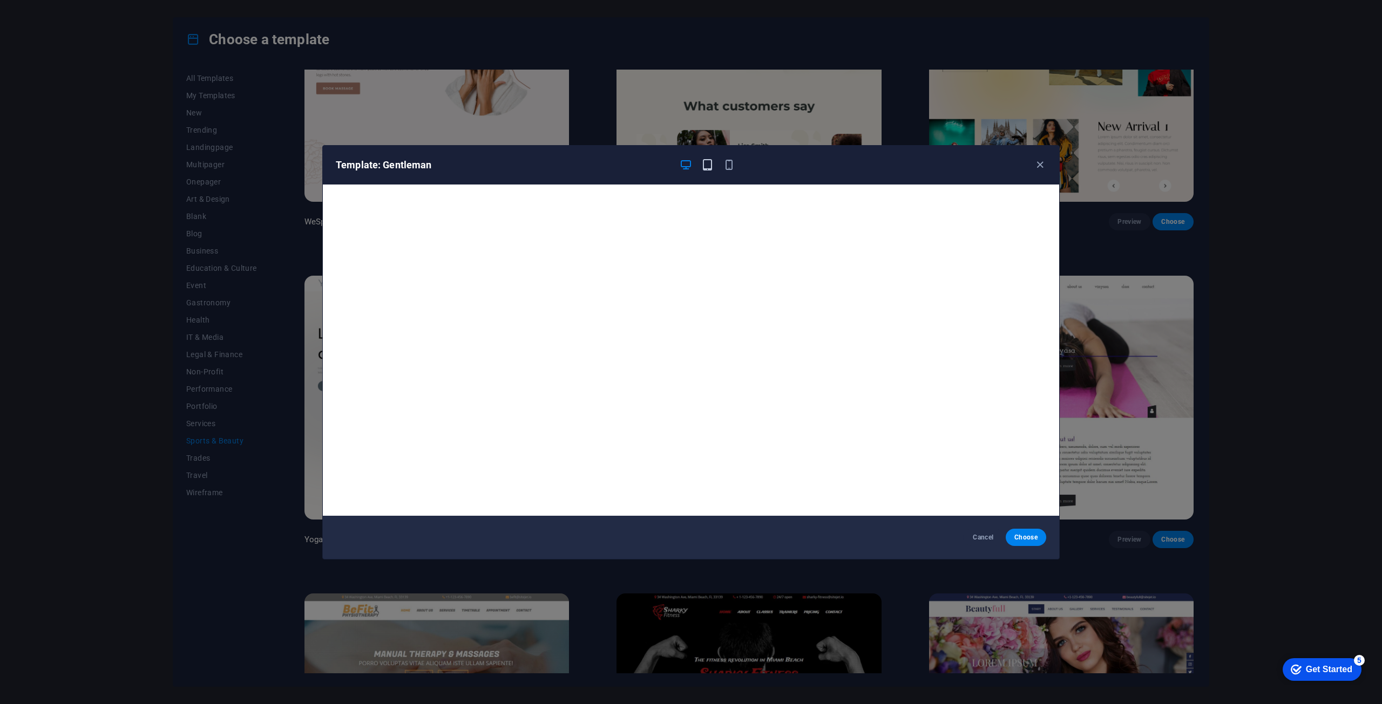
click at [706, 161] on icon "button" at bounding box center [707, 165] width 12 height 12
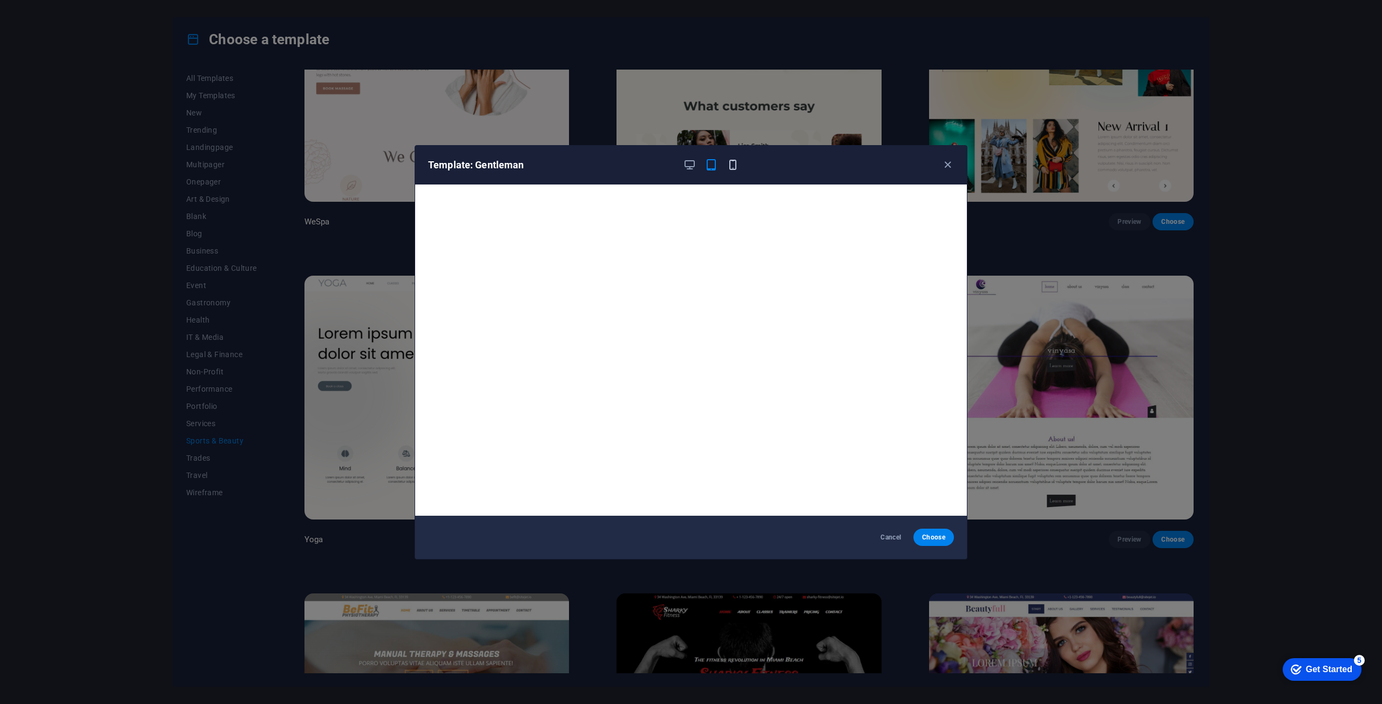
click at [729, 167] on icon "button" at bounding box center [733, 165] width 12 height 12
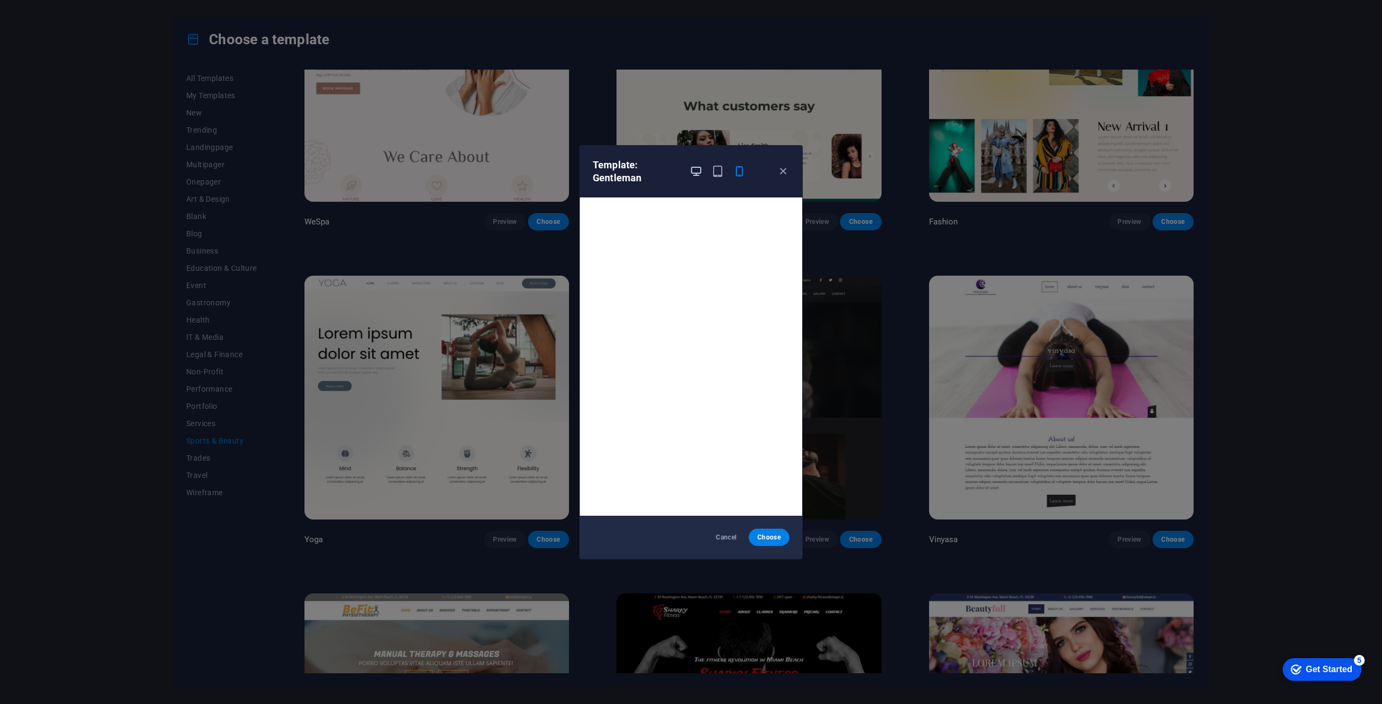
click at [698, 166] on icon "button" at bounding box center [696, 171] width 12 height 12
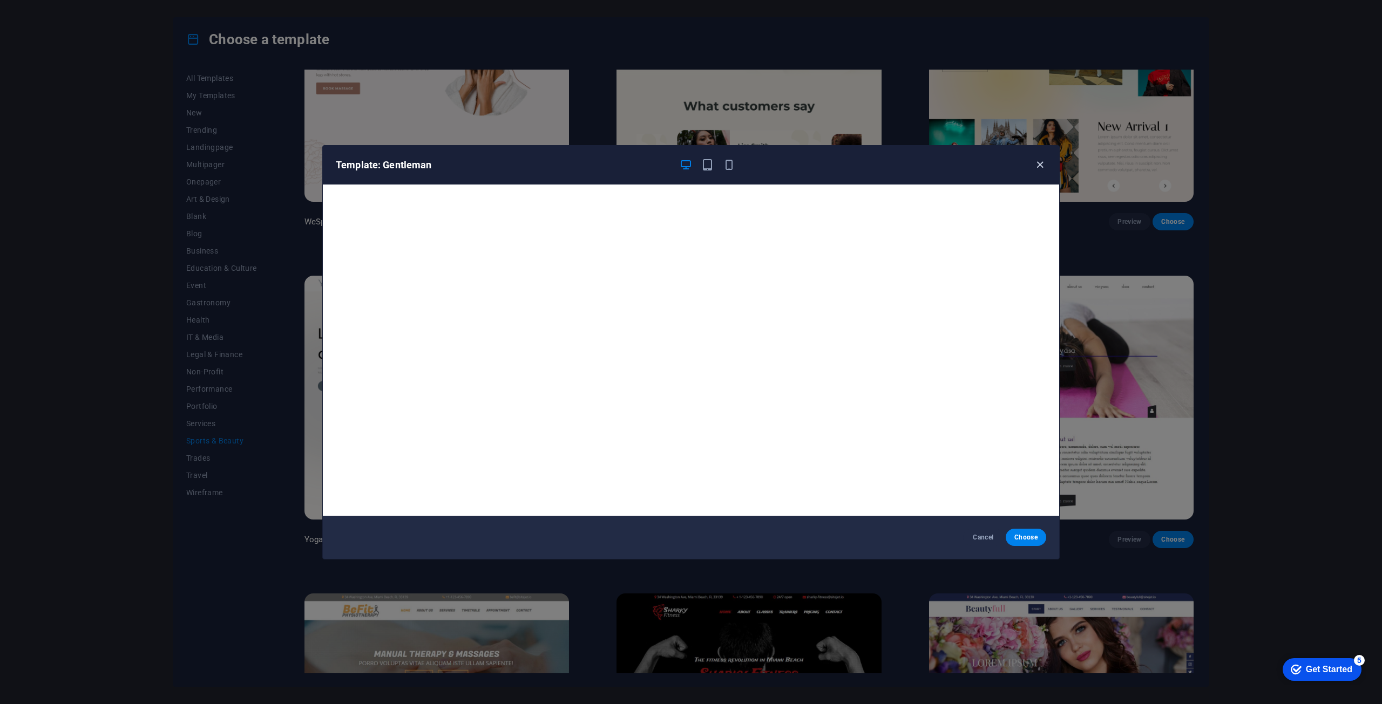
click at [1039, 166] on icon "button" at bounding box center [1040, 165] width 12 height 12
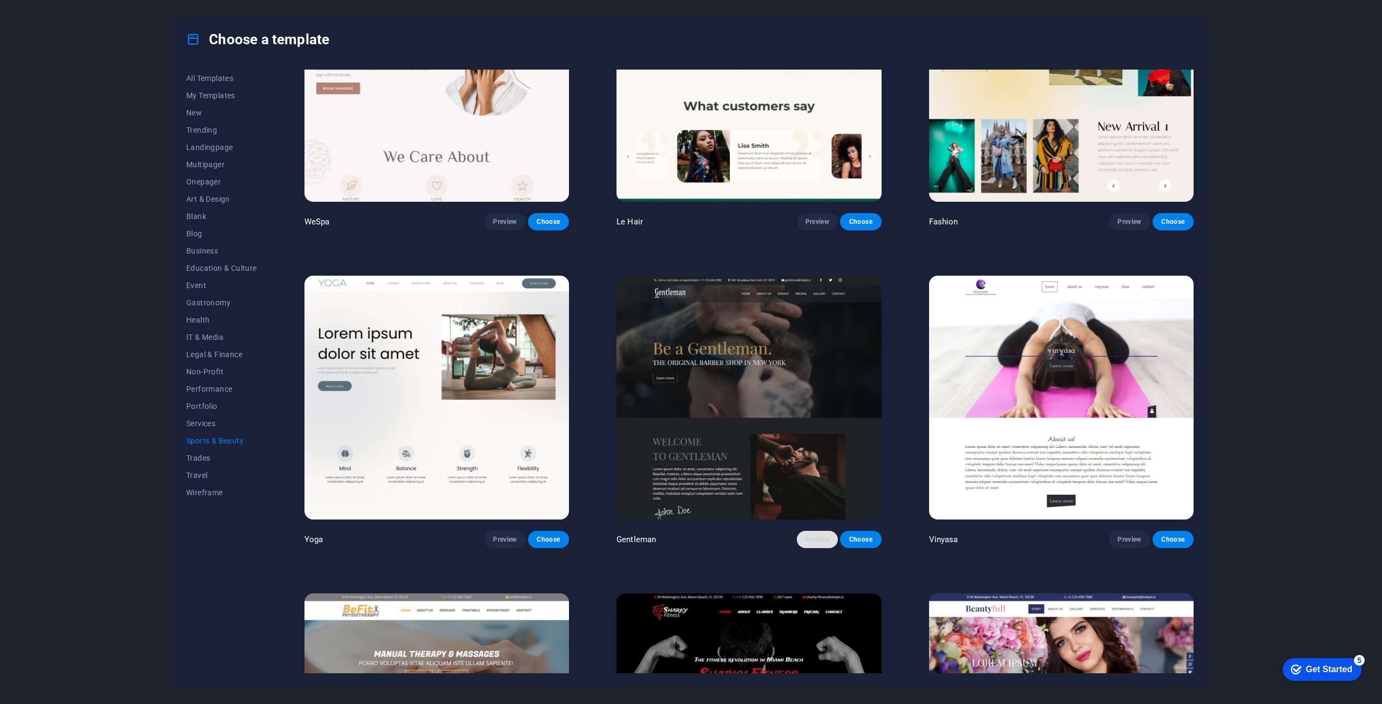
click at [812, 536] on span "Preview" at bounding box center [817, 540] width 24 height 9
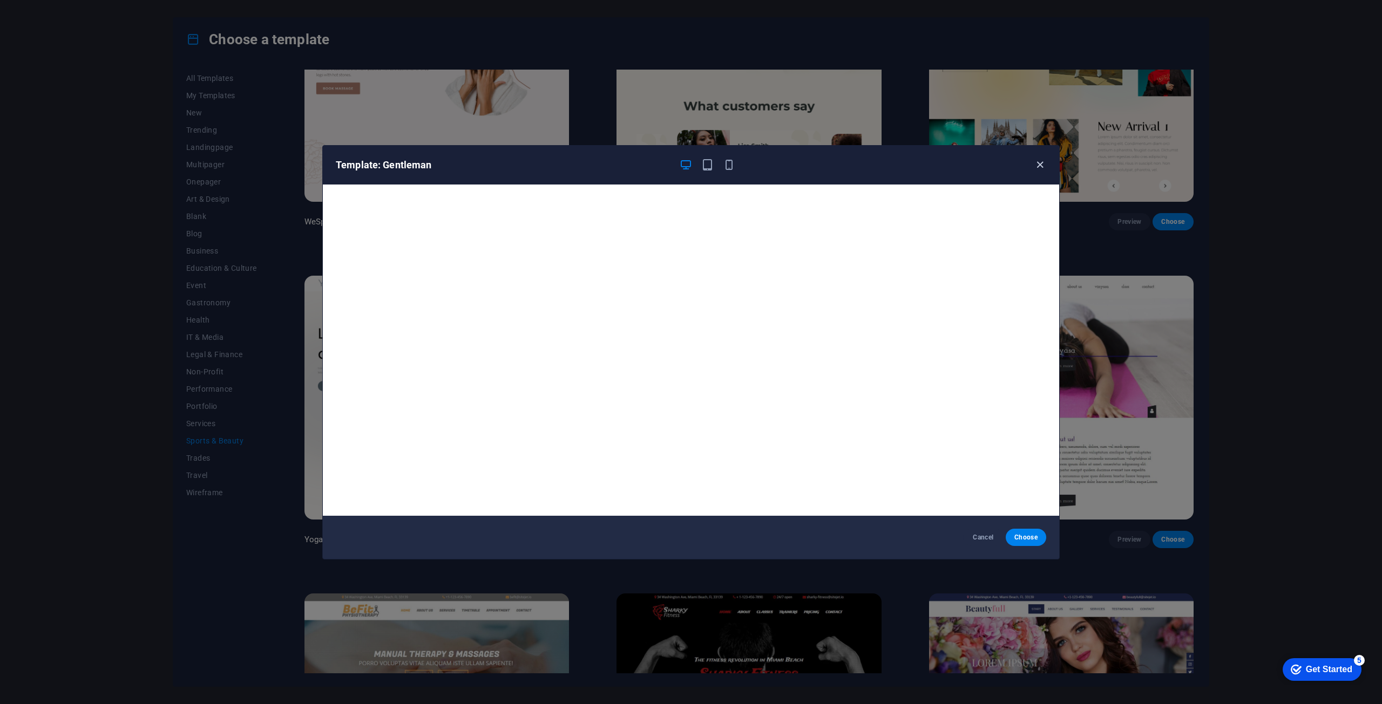
click at [1037, 166] on icon "button" at bounding box center [1040, 165] width 12 height 12
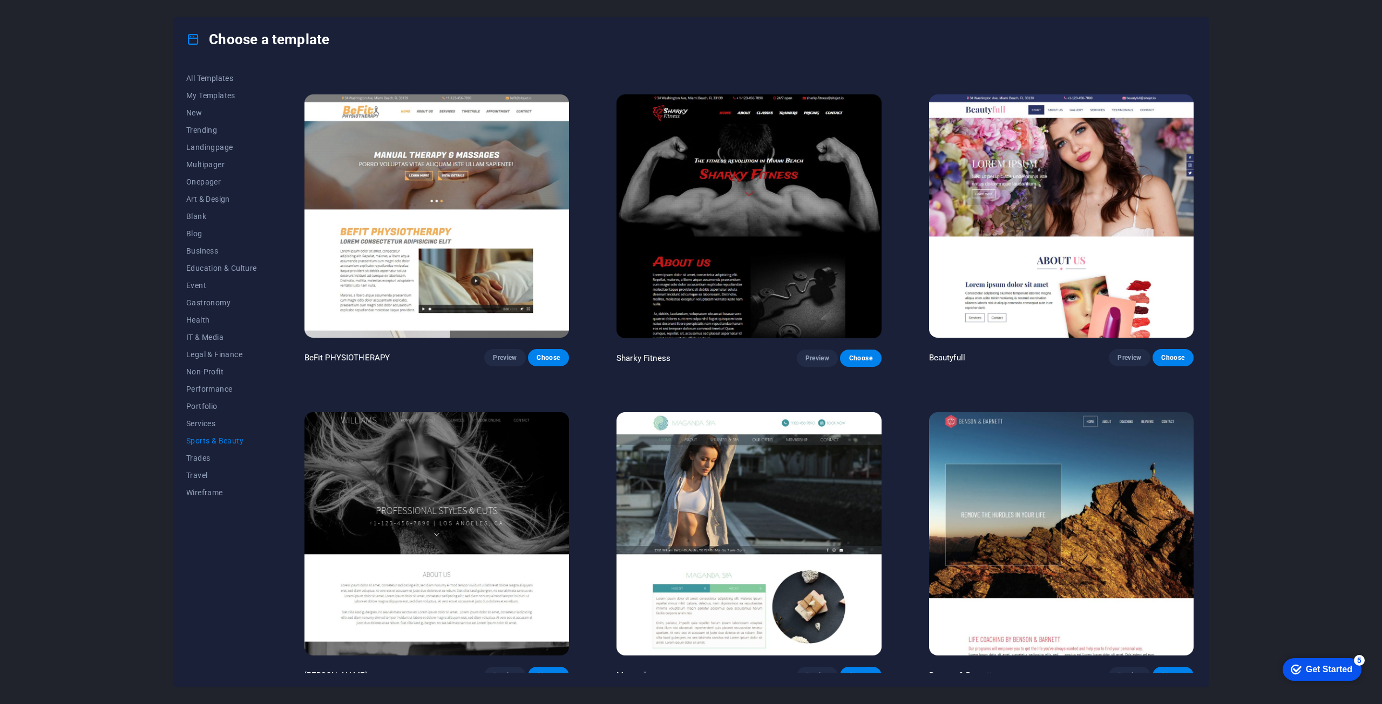
scroll to position [936, 0]
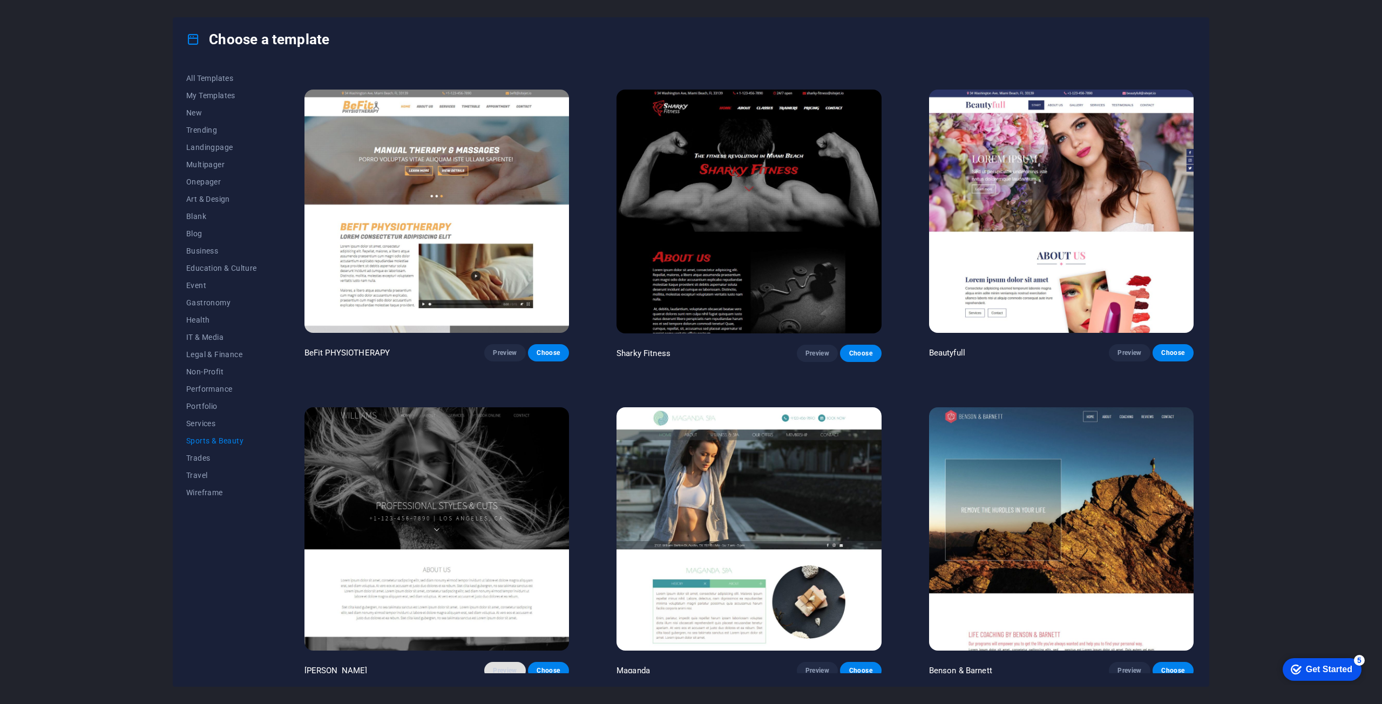
click at [497, 669] on span "Preview" at bounding box center [505, 671] width 24 height 9
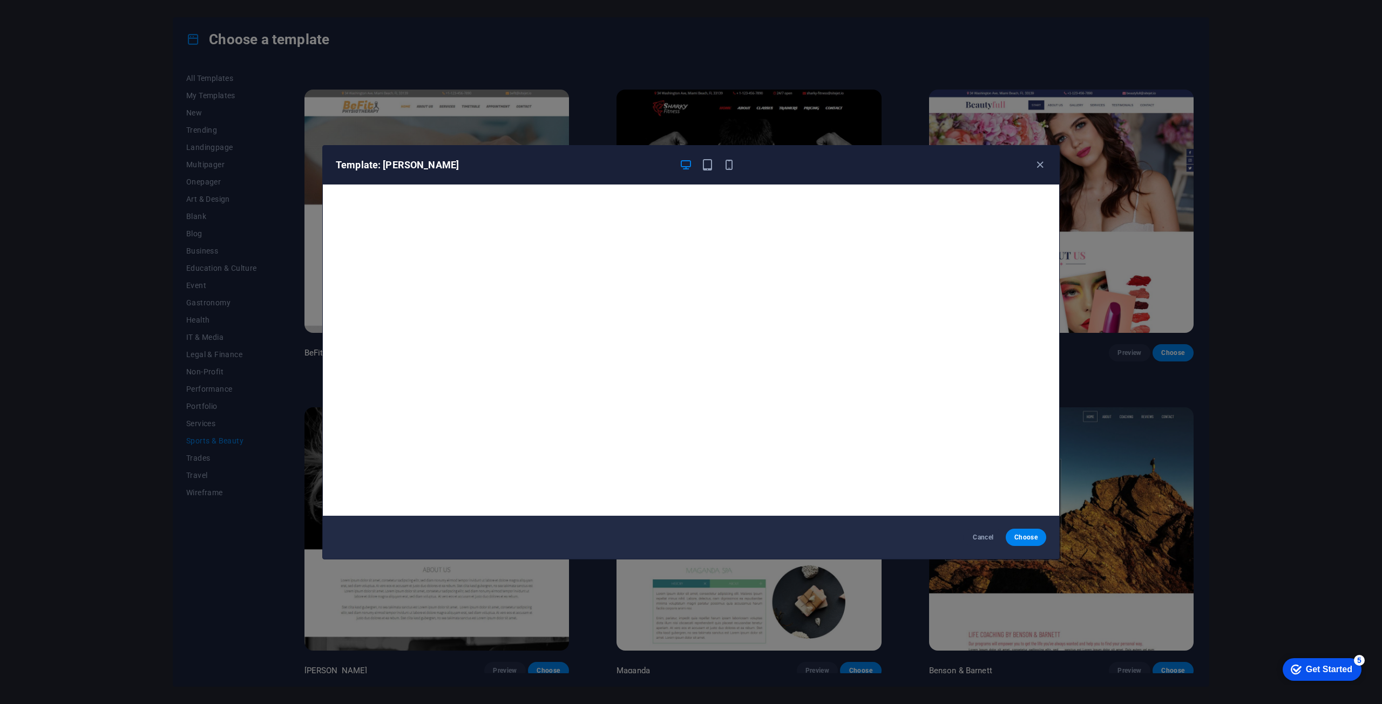
scroll to position [3, 0]
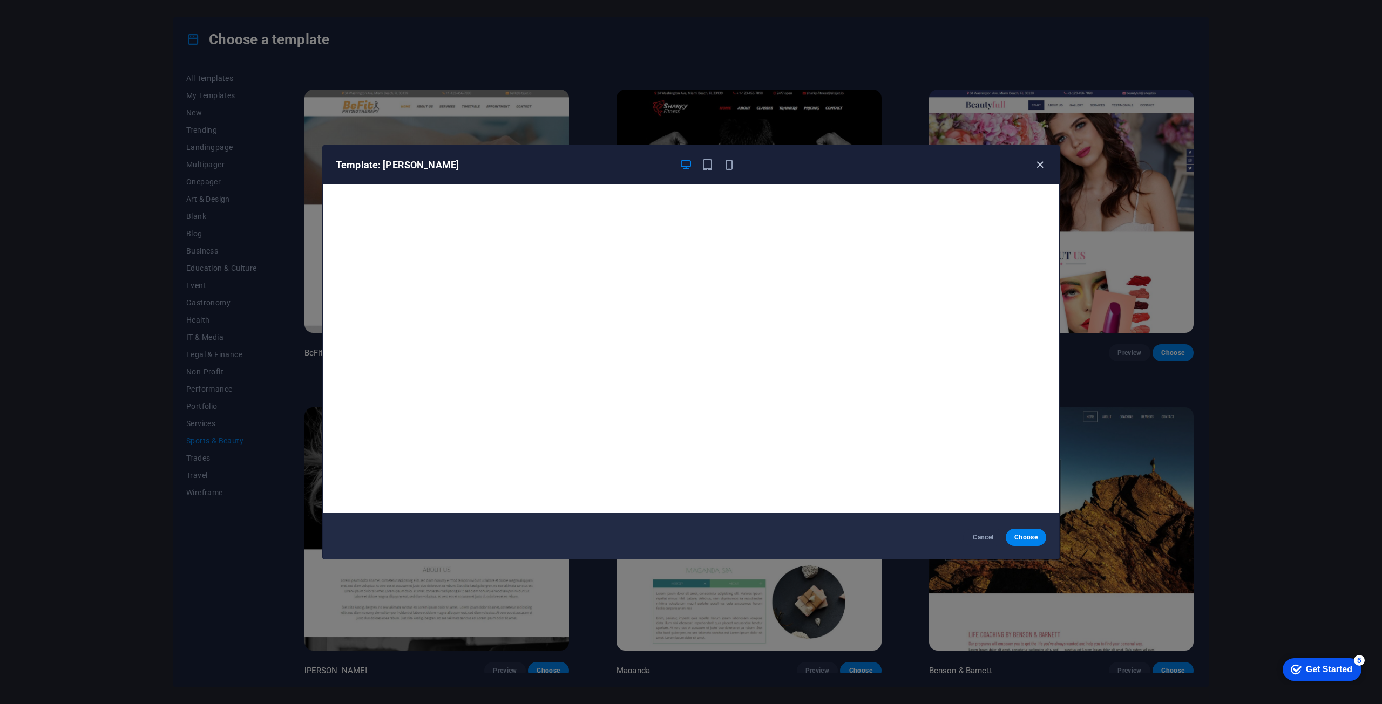
click at [1040, 170] on icon "button" at bounding box center [1040, 165] width 12 height 12
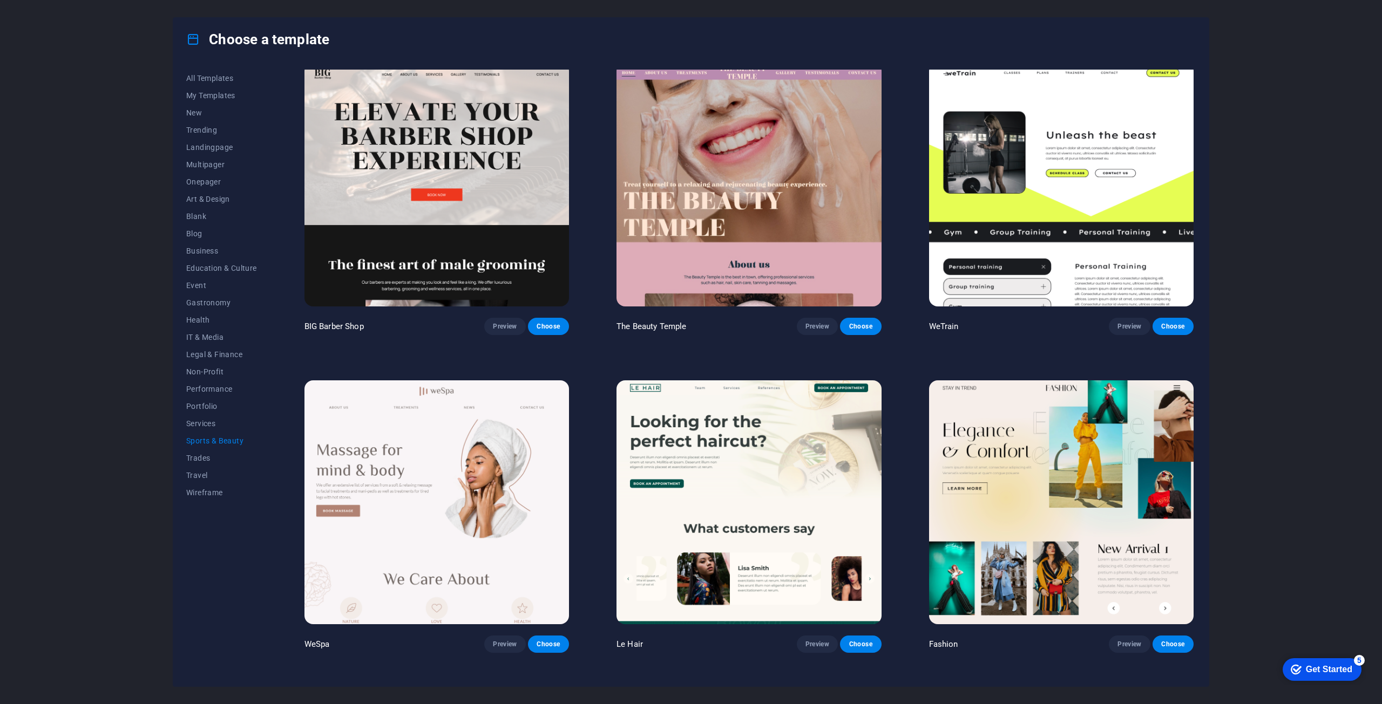
scroll to position [0, 0]
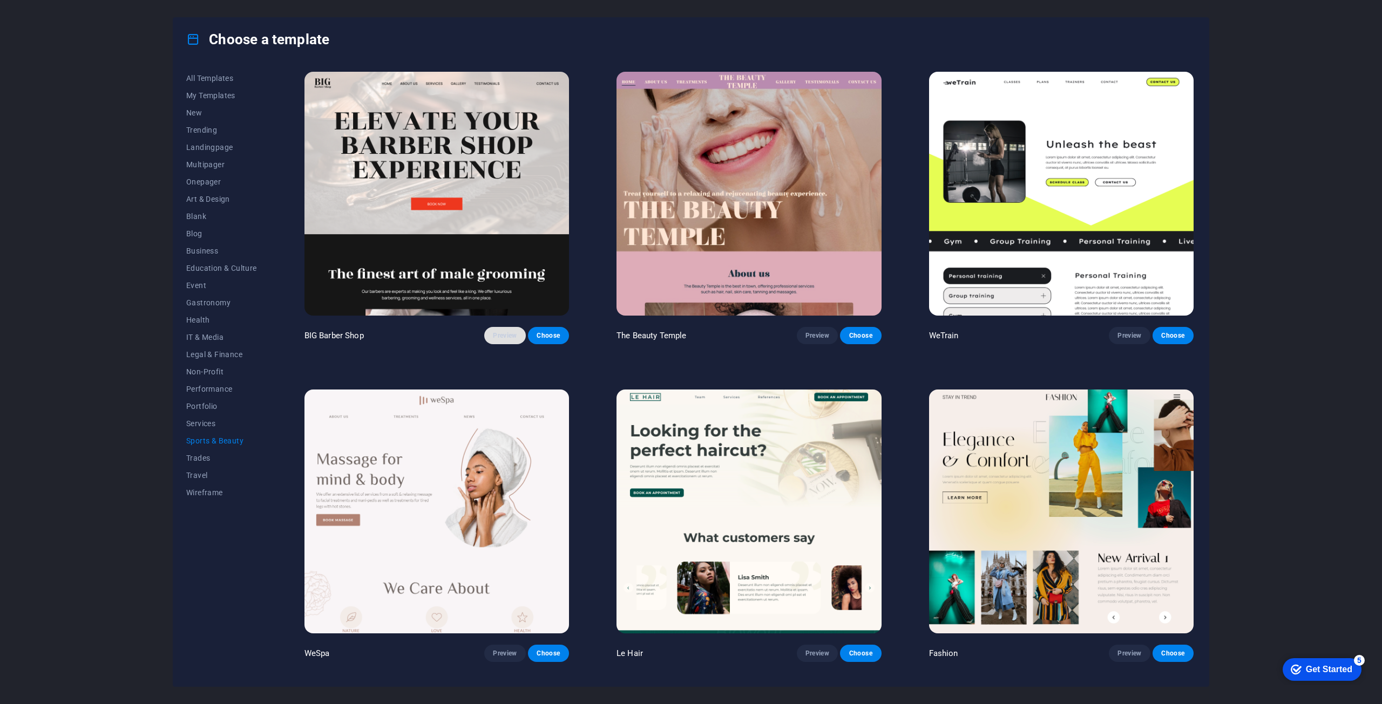
click at [504, 332] on span "Preview" at bounding box center [505, 335] width 24 height 9
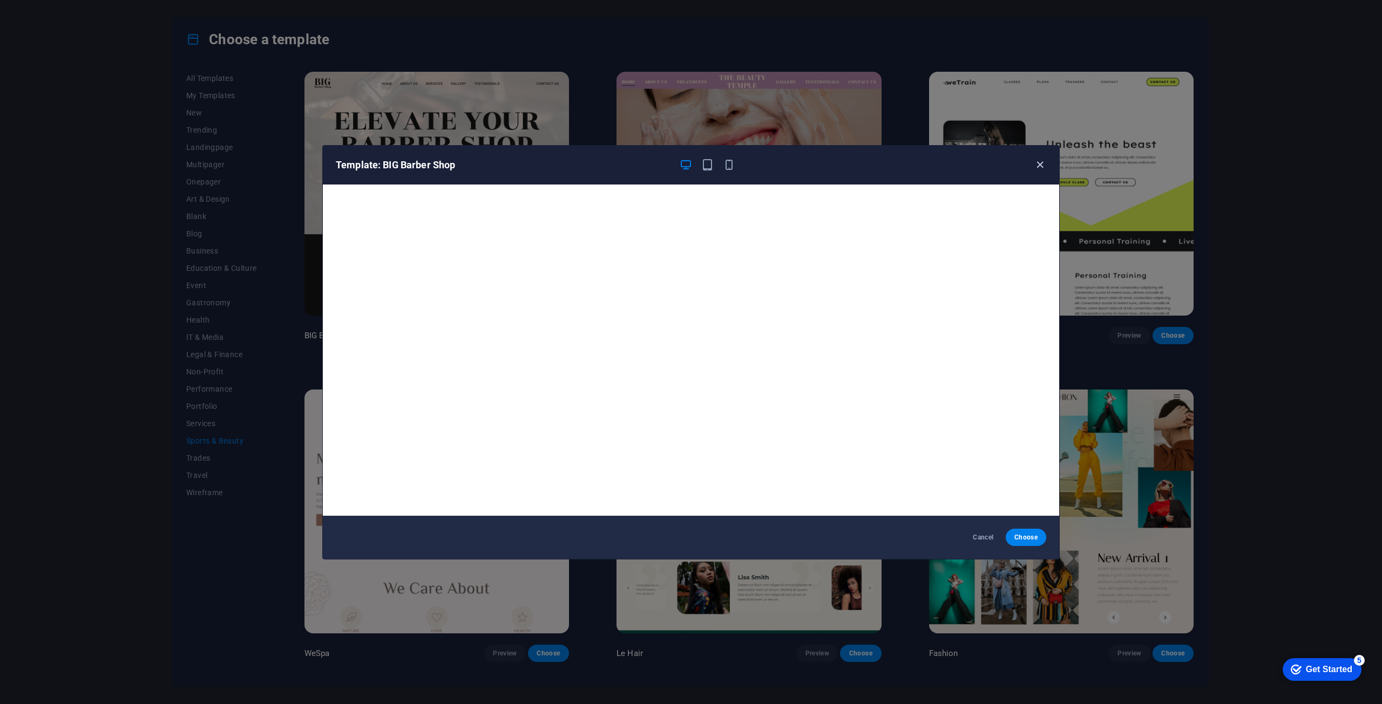
click at [1040, 160] on icon "button" at bounding box center [1040, 165] width 12 height 12
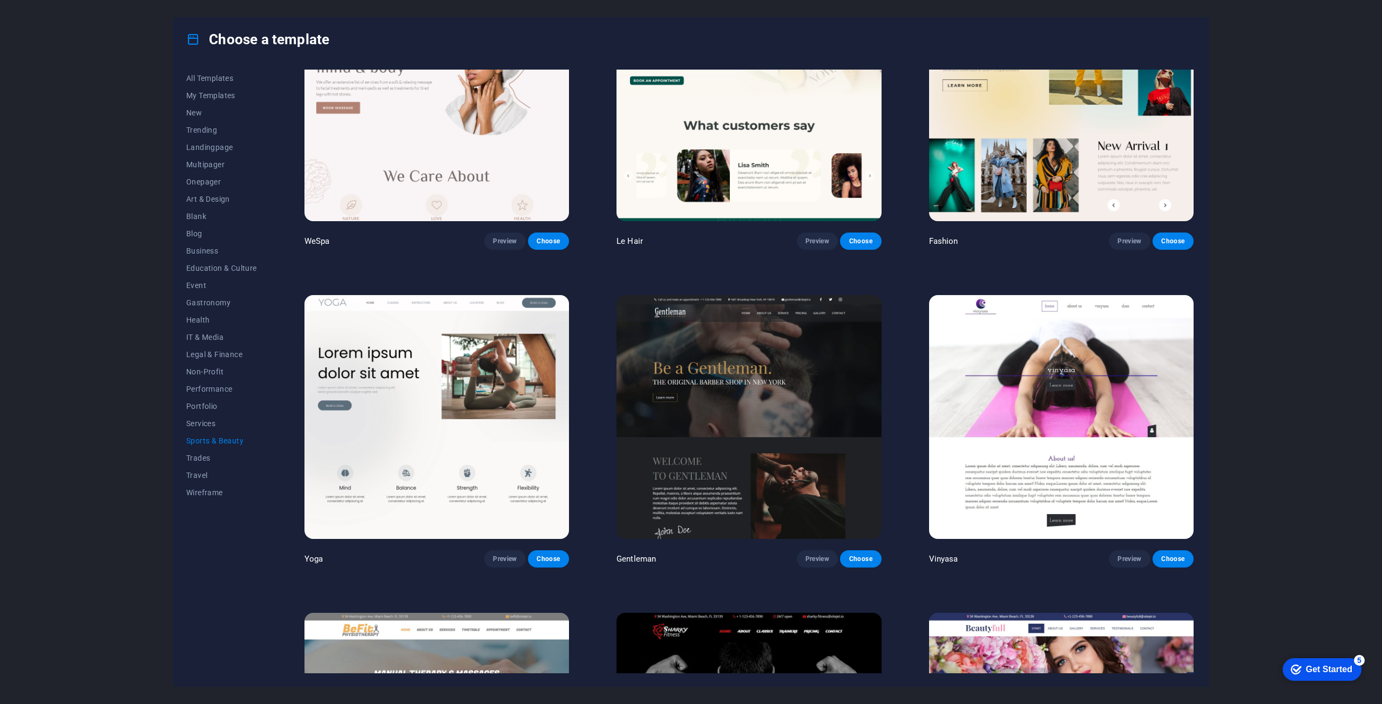
scroll to position [432, 0]
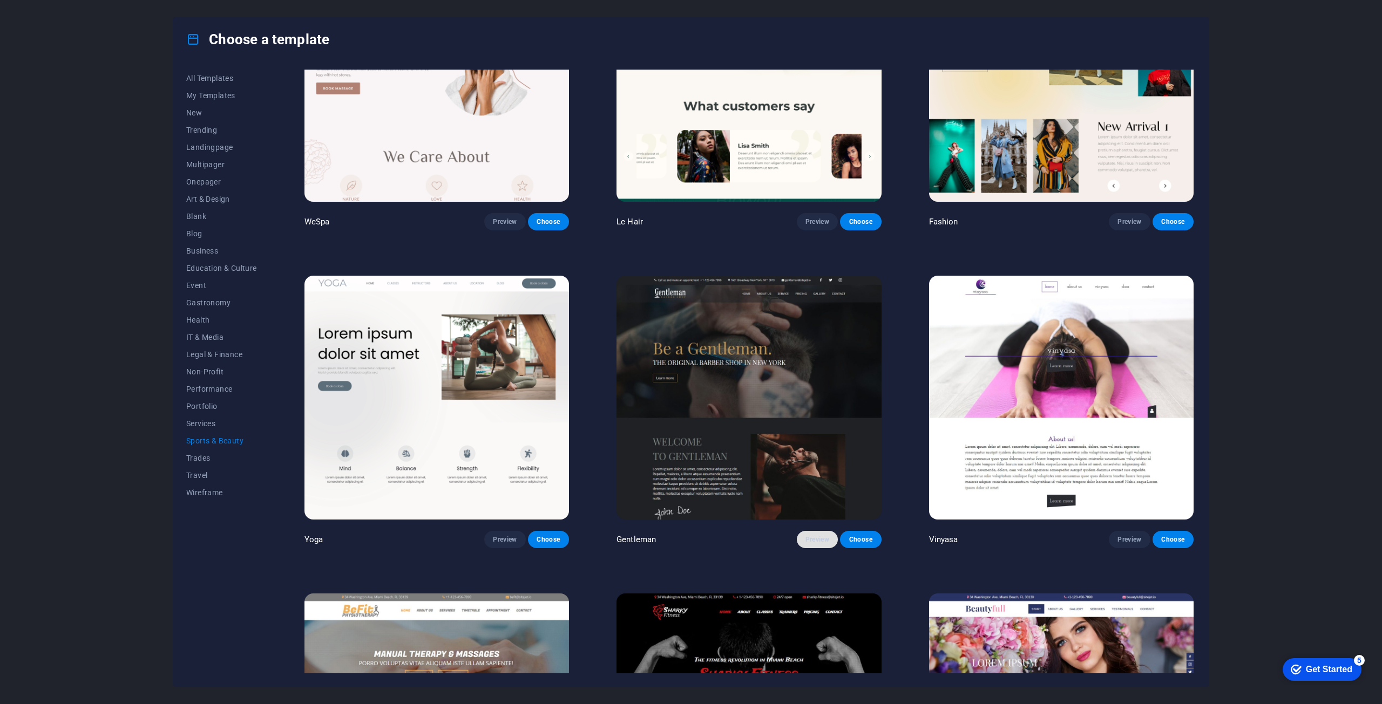
click at [821, 536] on span "Preview" at bounding box center [817, 540] width 24 height 9
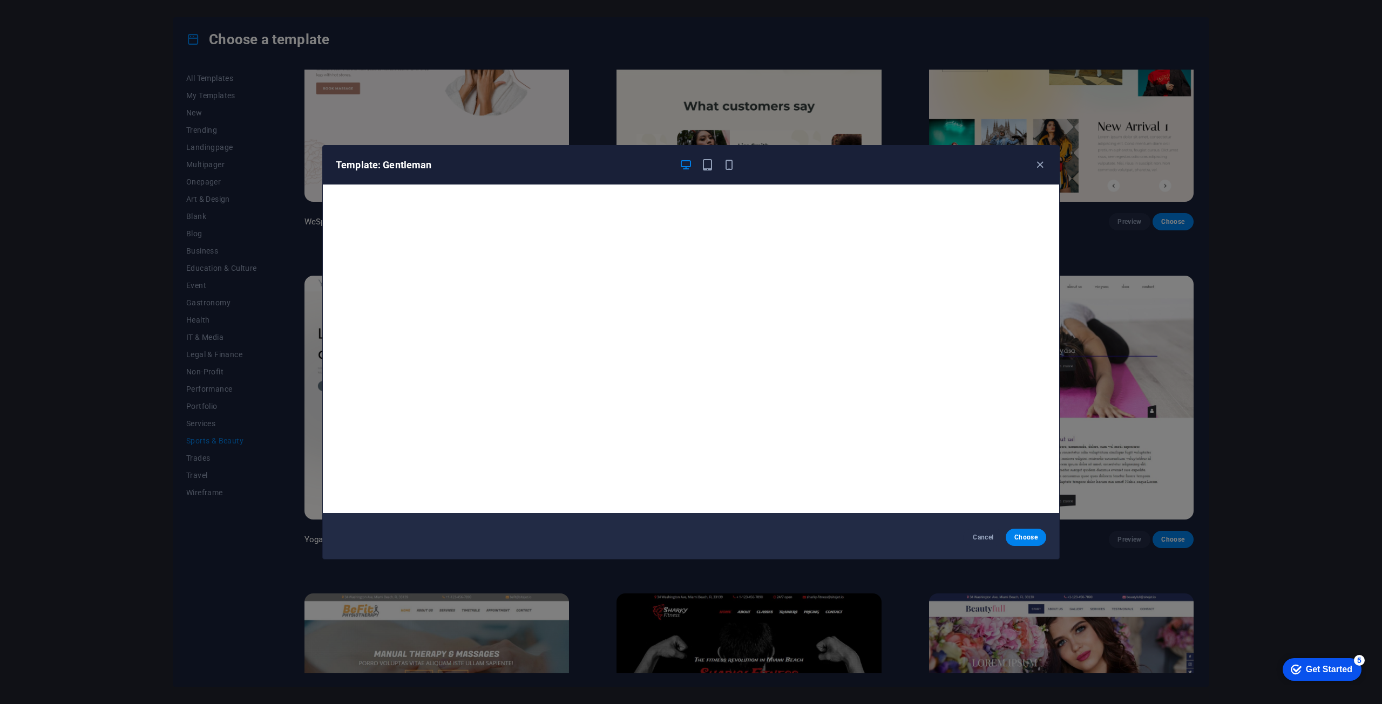
scroll to position [0, 0]
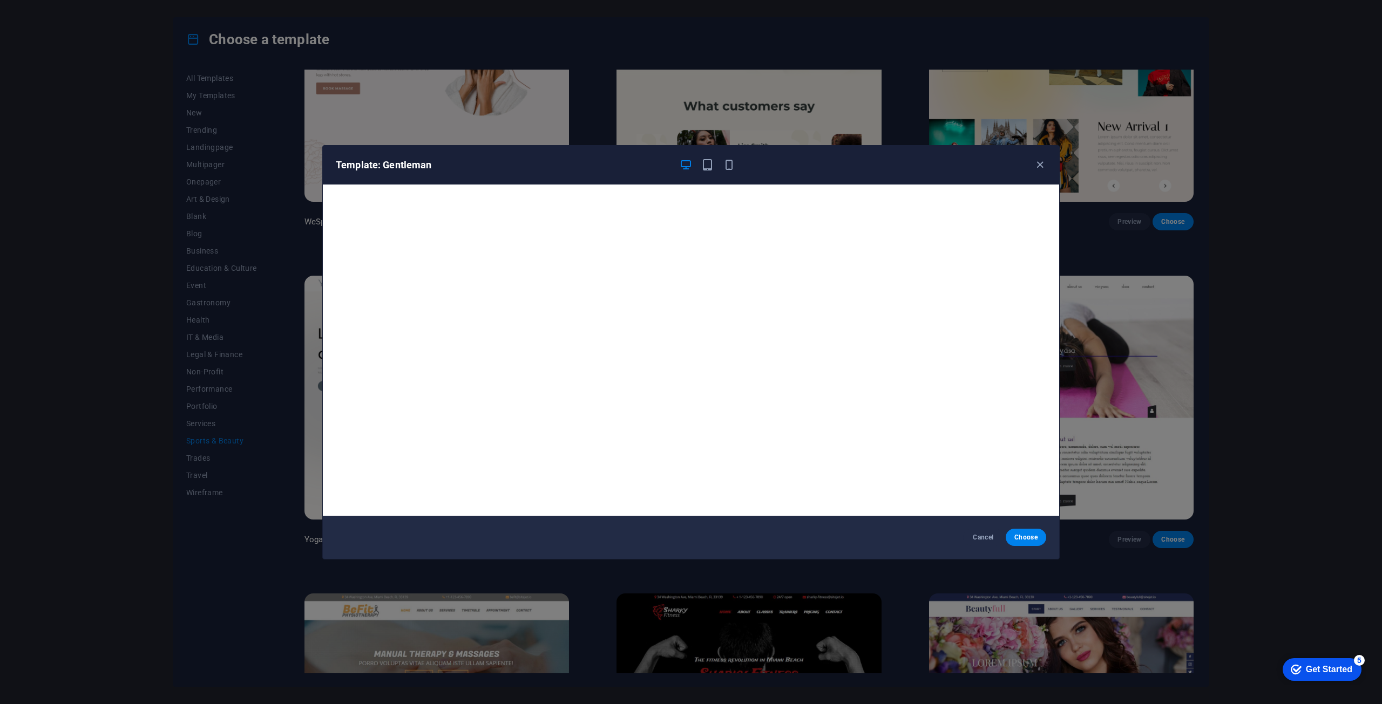
click at [729, 157] on div "Template: Gentleman" at bounding box center [691, 165] width 736 height 39
click at [729, 161] on icon "button" at bounding box center [729, 165] width 12 height 12
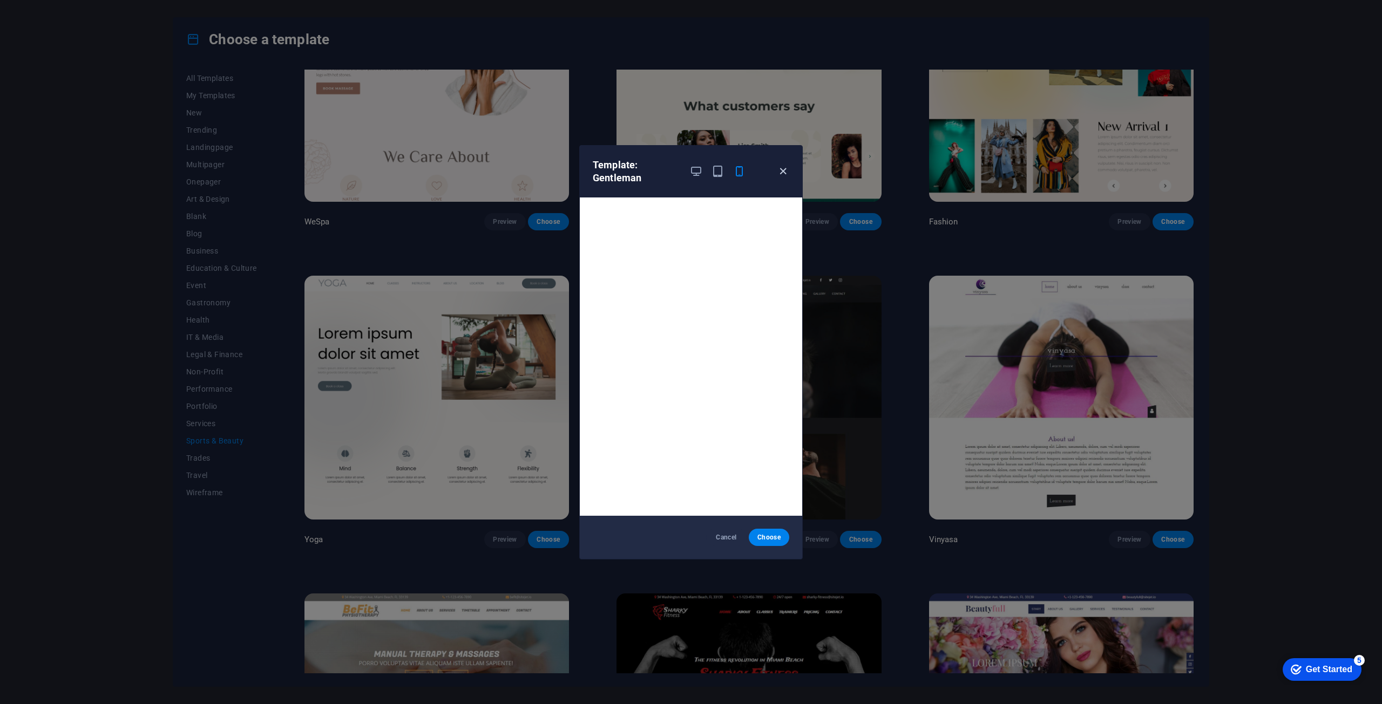
click at [788, 174] on icon "button" at bounding box center [783, 171] width 12 height 12
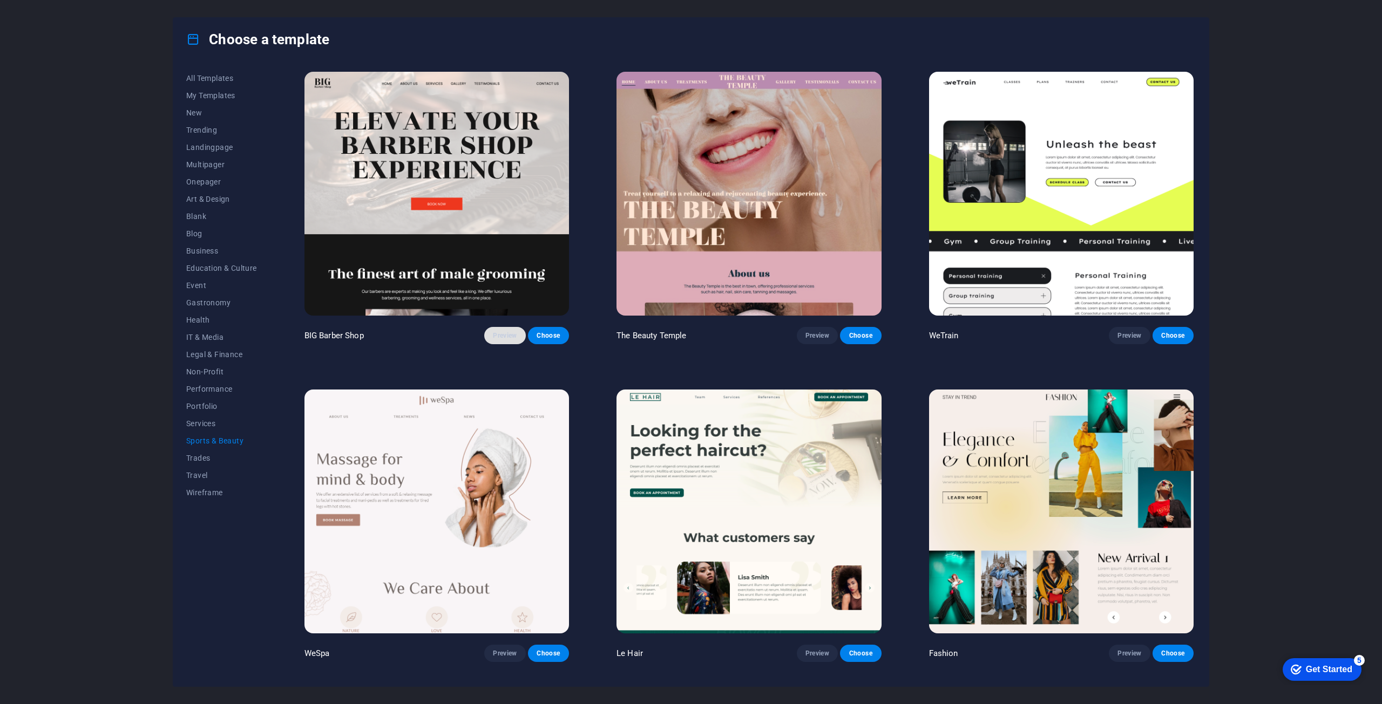
click at [512, 342] on button "Preview" at bounding box center [504, 335] width 41 height 17
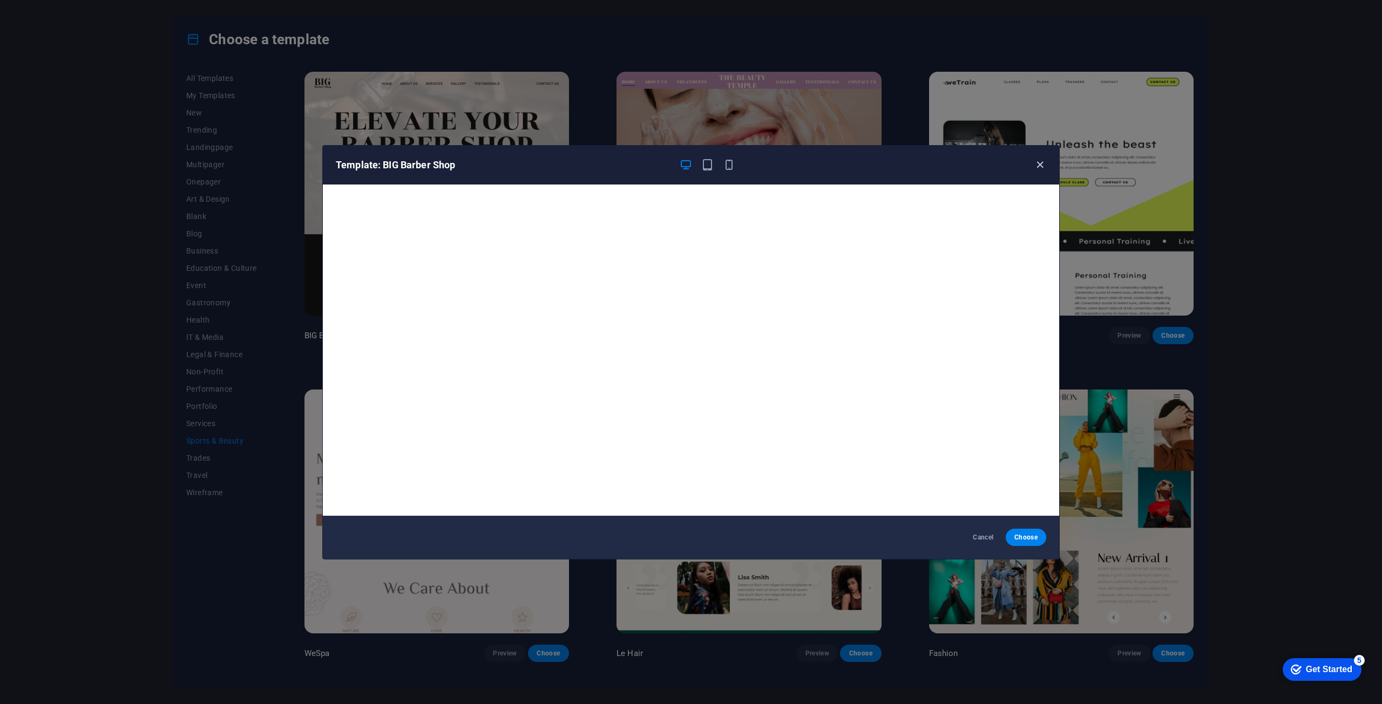
click at [1038, 166] on icon "button" at bounding box center [1040, 165] width 12 height 12
